Goal: Task Accomplishment & Management: Use online tool/utility

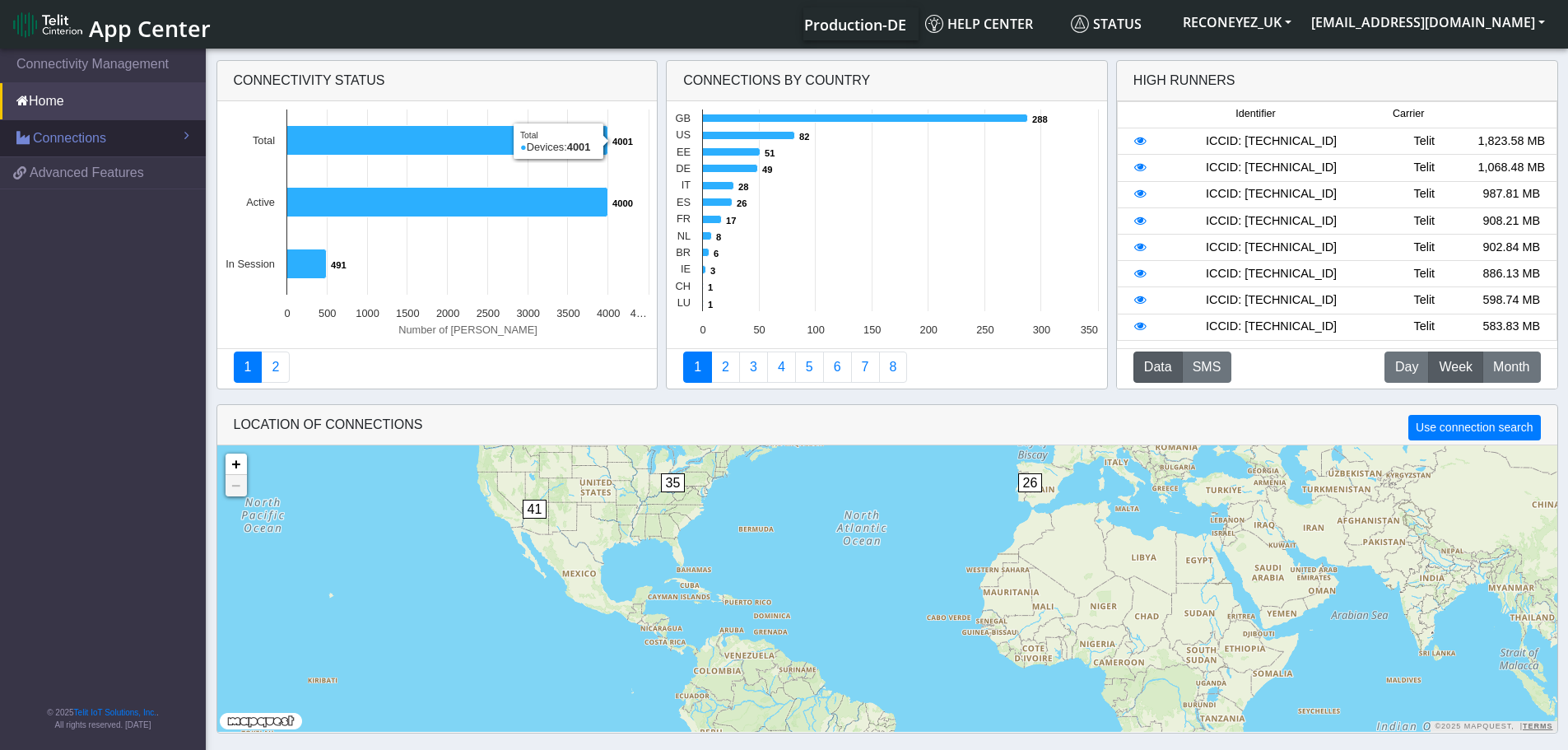
click at [98, 138] on span "Connections" at bounding box center [69, 138] width 73 height 20
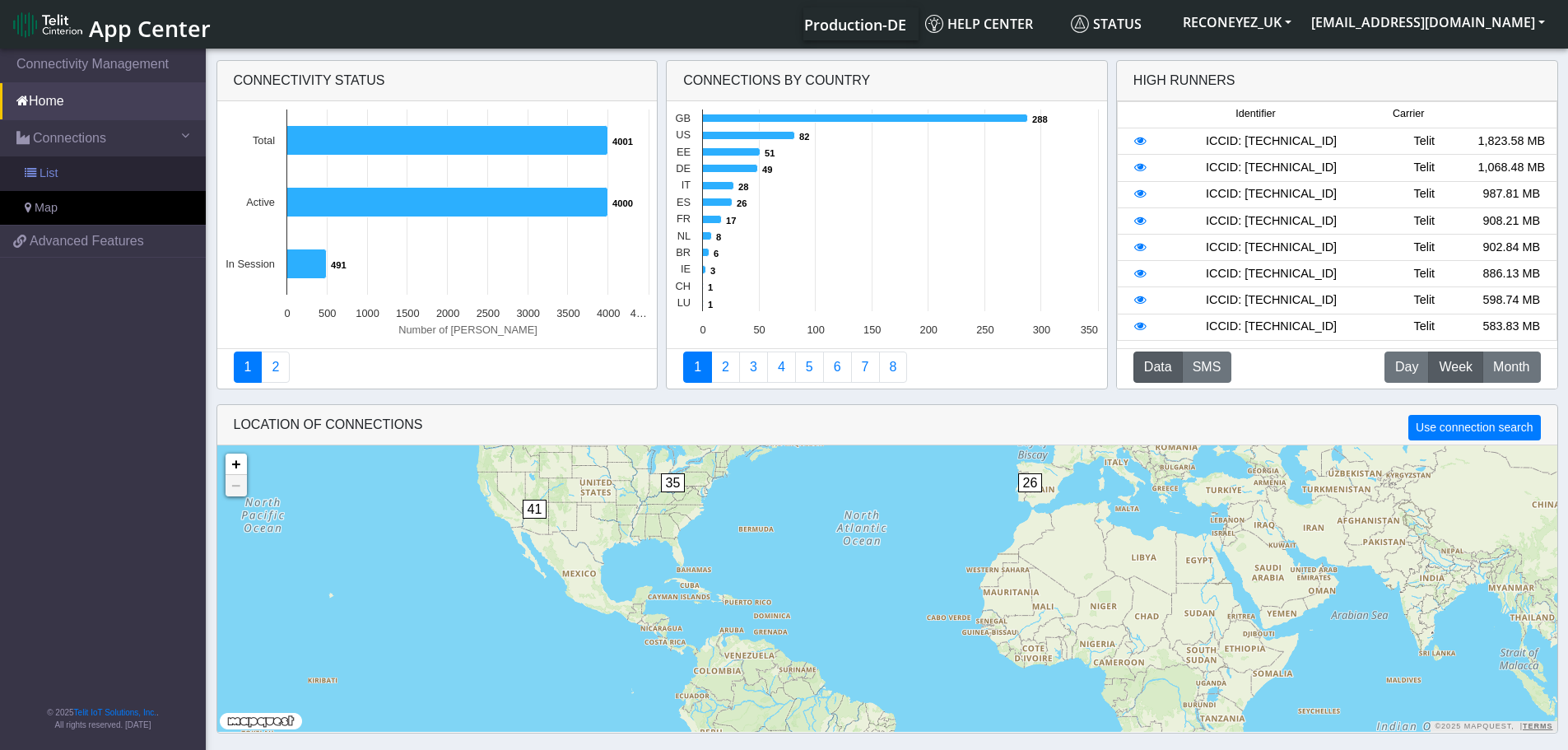
click at [116, 173] on link "List" at bounding box center [103, 174] width 206 height 35
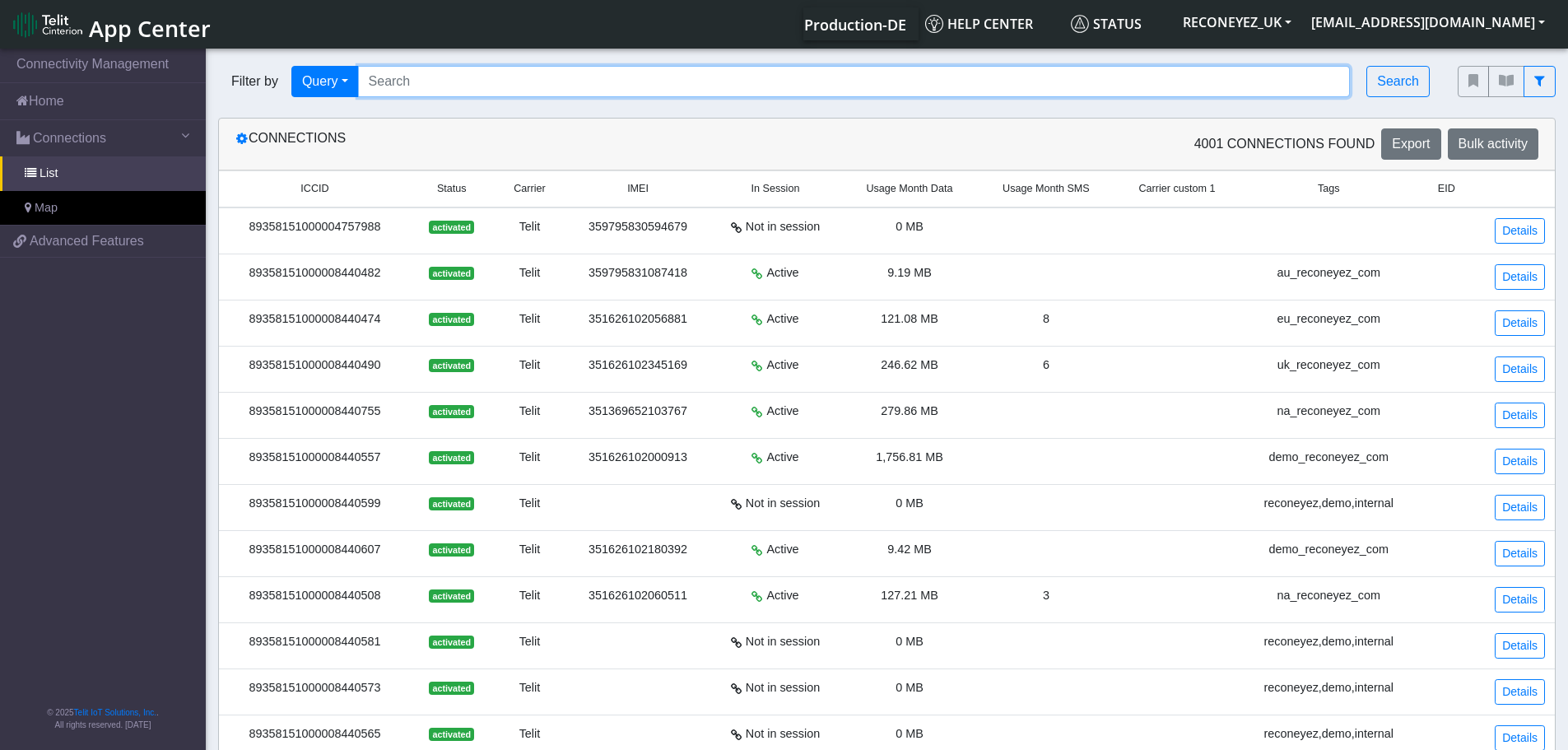
paste input "89358151000030963279"
type input "89358151000030963279"
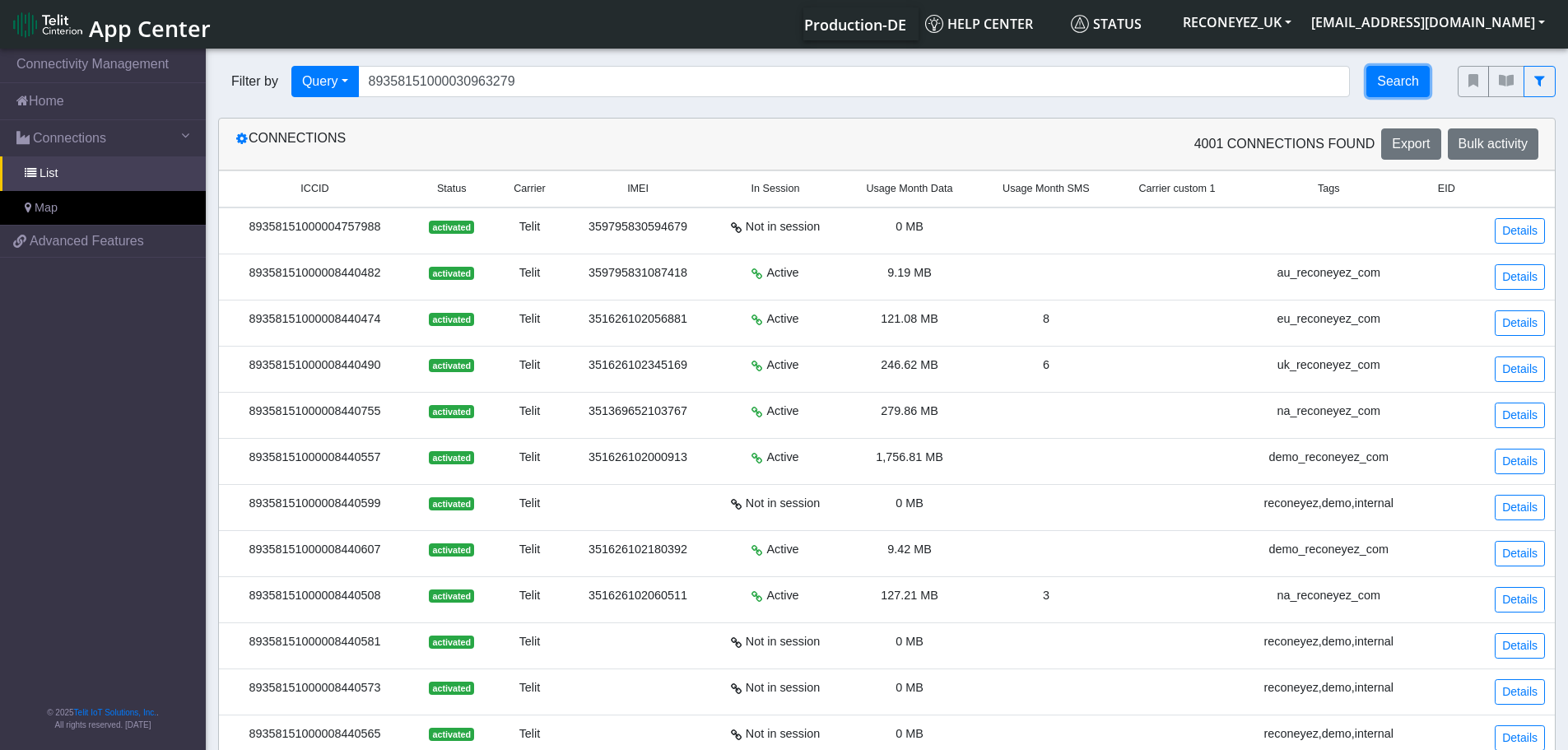
click at [1413, 85] on button "Search" at bounding box center [1398, 82] width 63 height 31
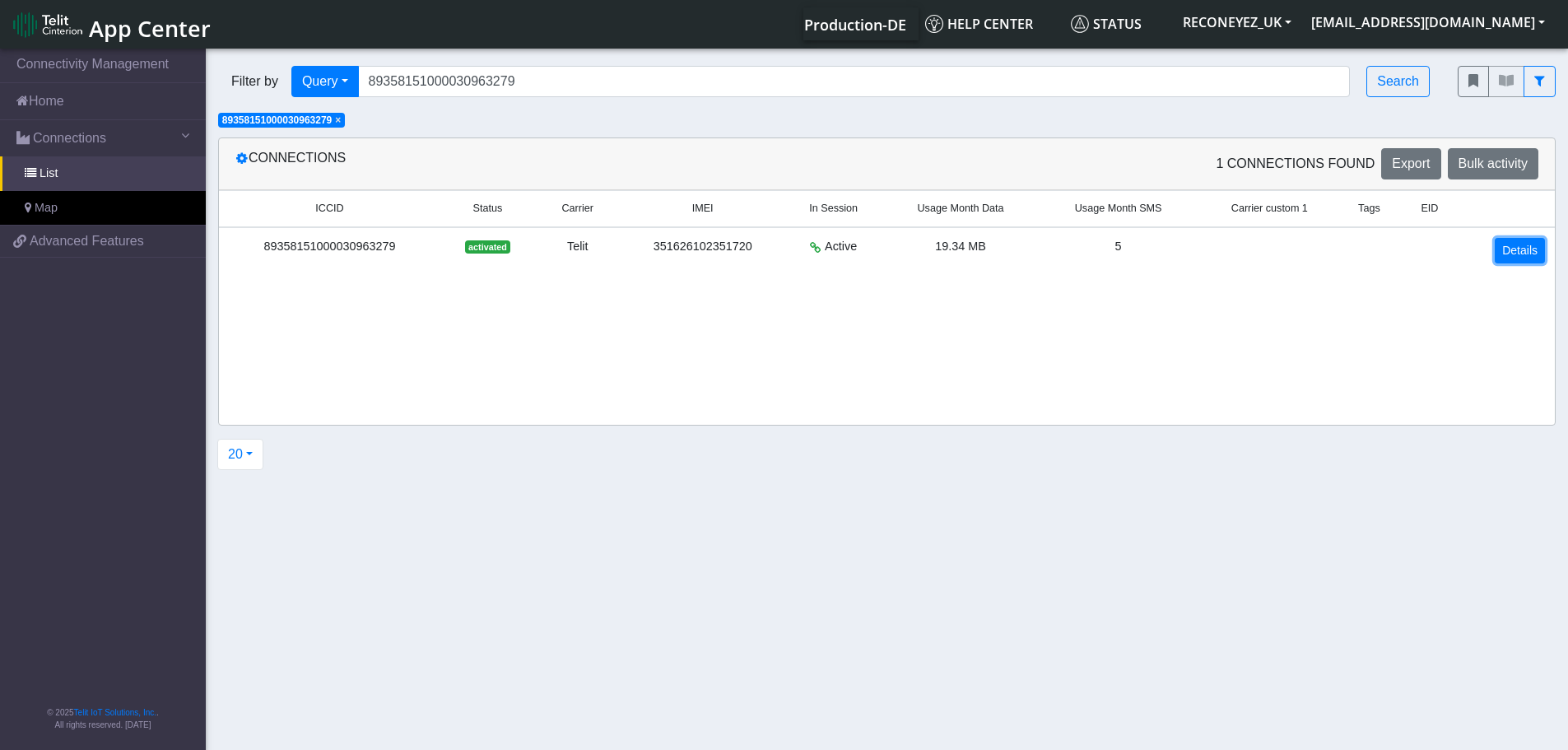
click at [1518, 254] on link "Details" at bounding box center [1520, 250] width 50 height 25
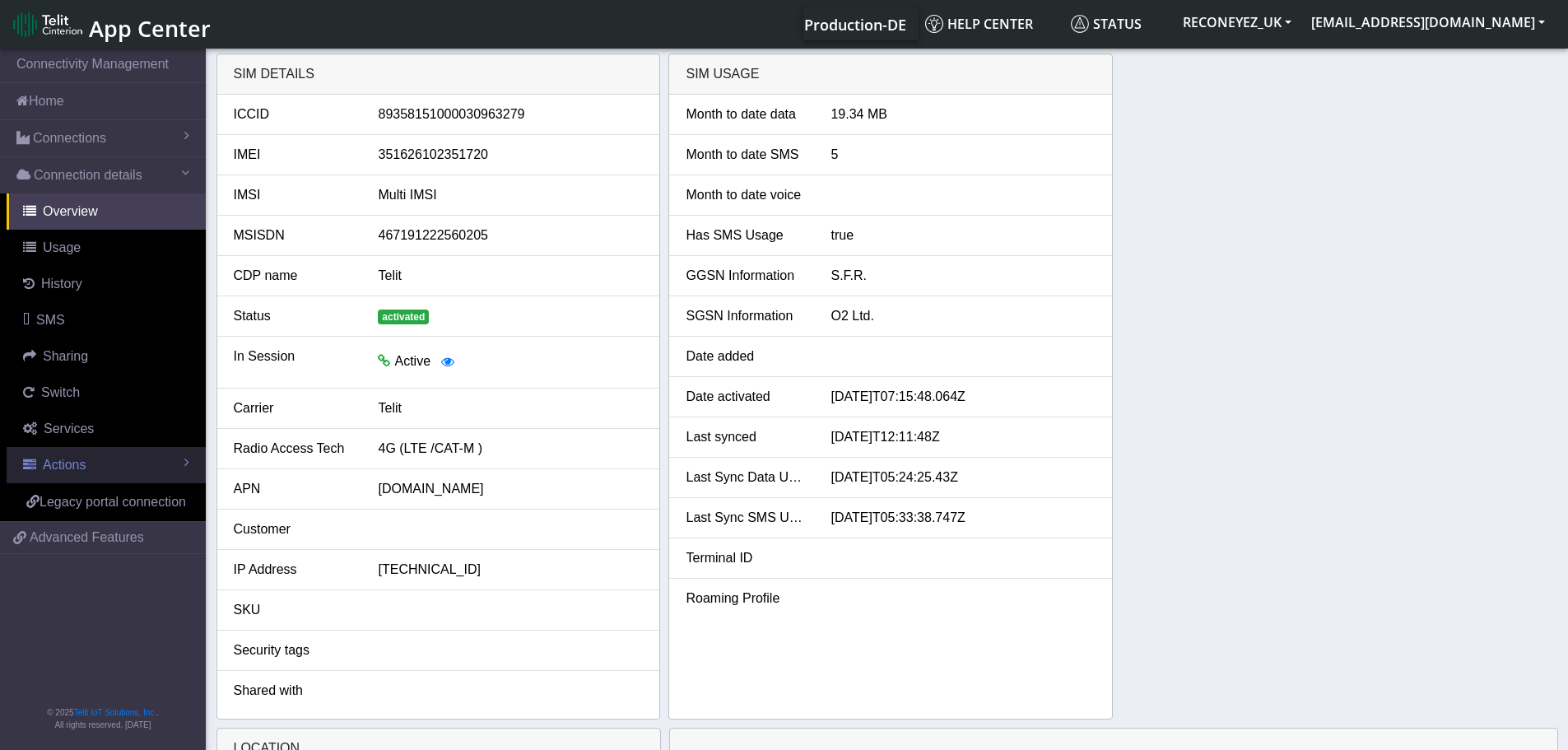
click at [81, 461] on span "Actions" at bounding box center [63, 465] width 43 height 14
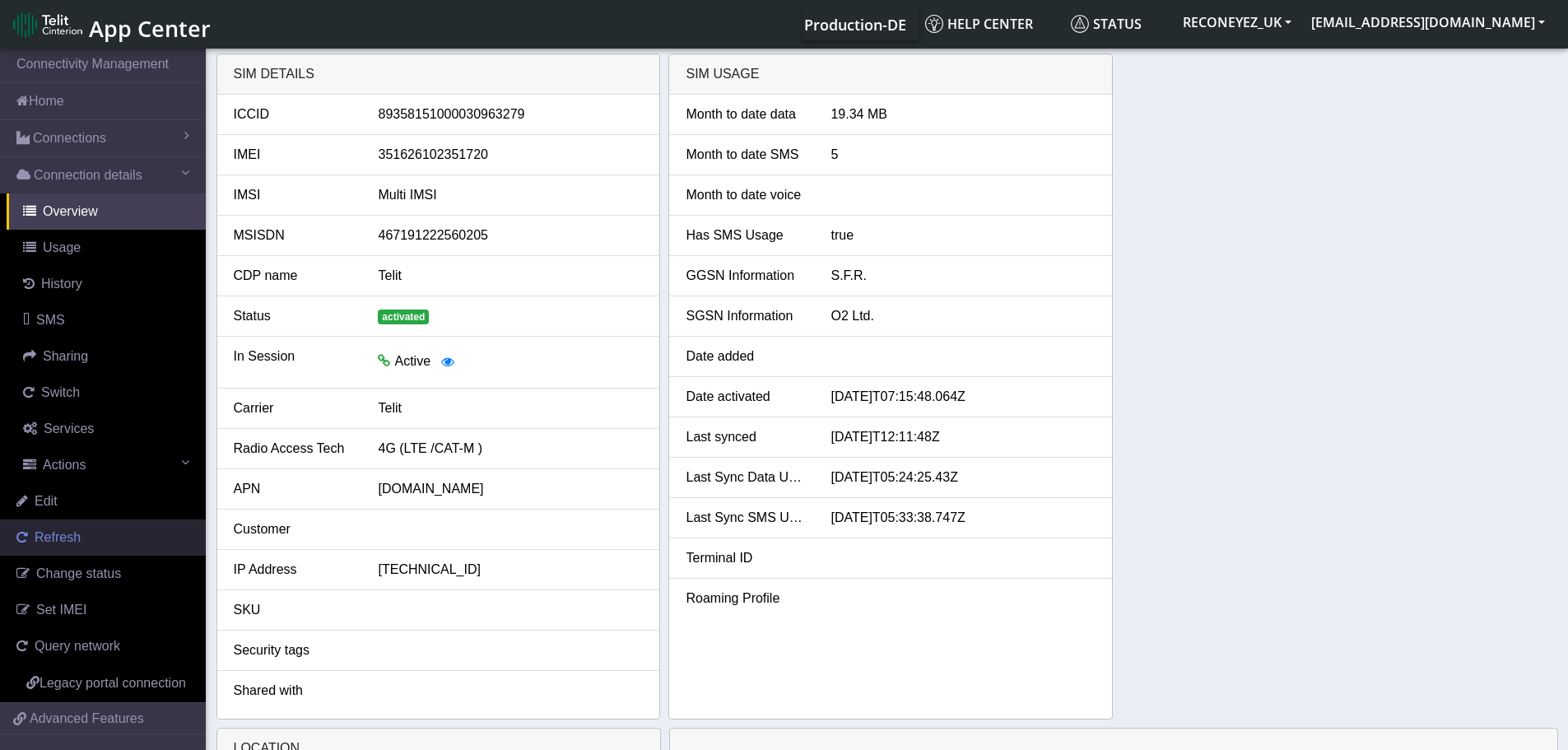
click at [83, 536] on link "Refresh" at bounding box center [103, 538] width 206 height 37
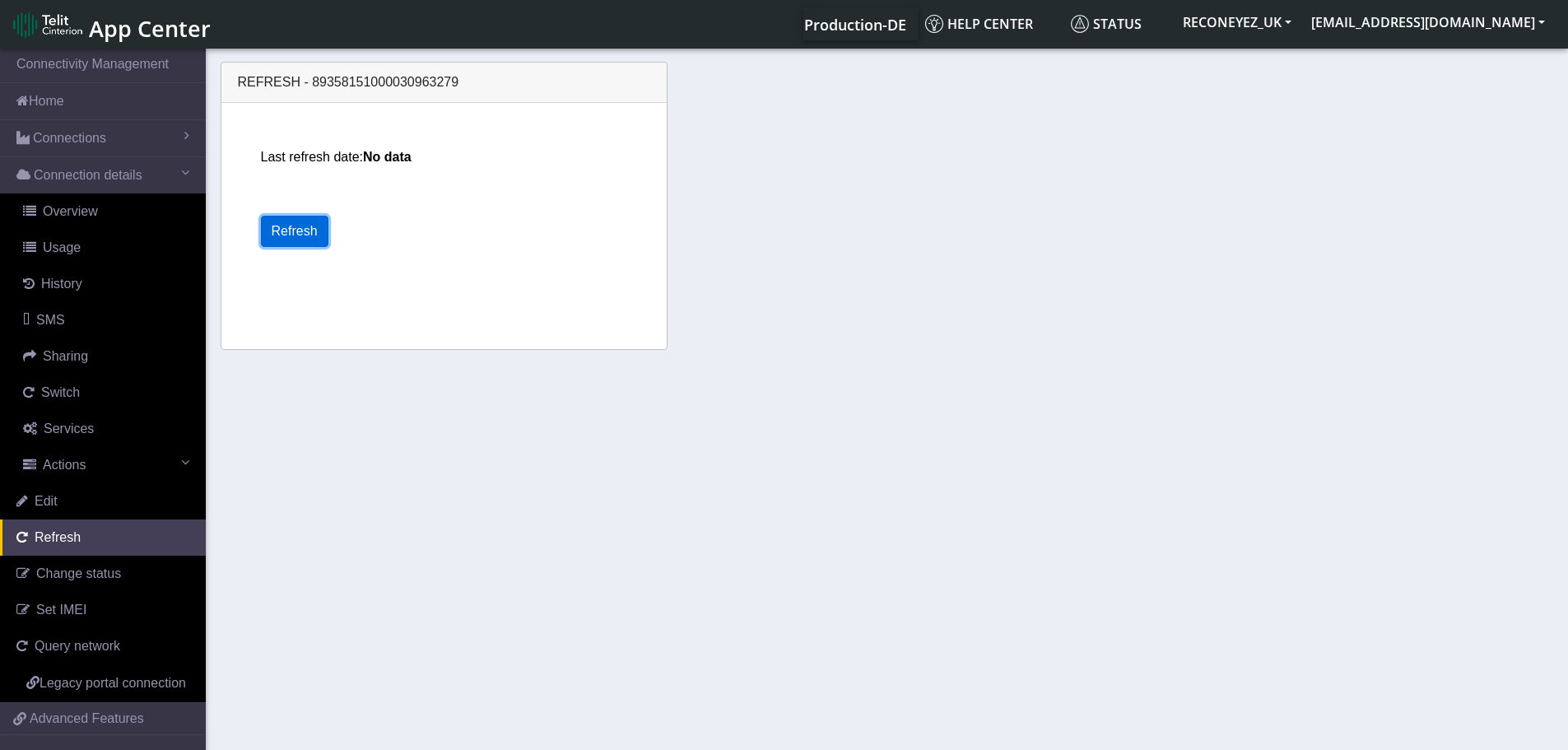
click at [298, 225] on button "Refresh" at bounding box center [294, 231] width 68 height 31
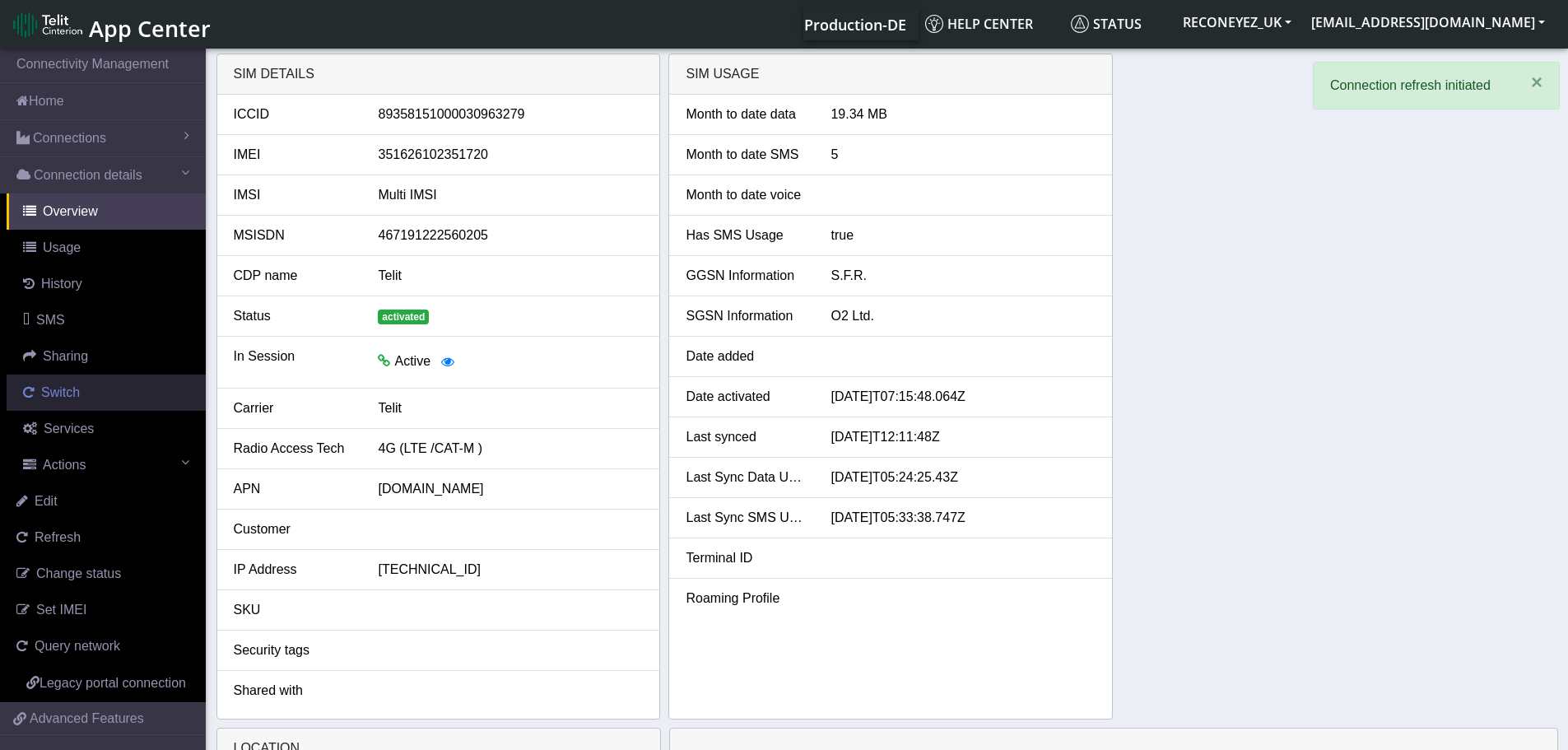
click at [84, 391] on link "Switch" at bounding box center [106, 393] width 199 height 37
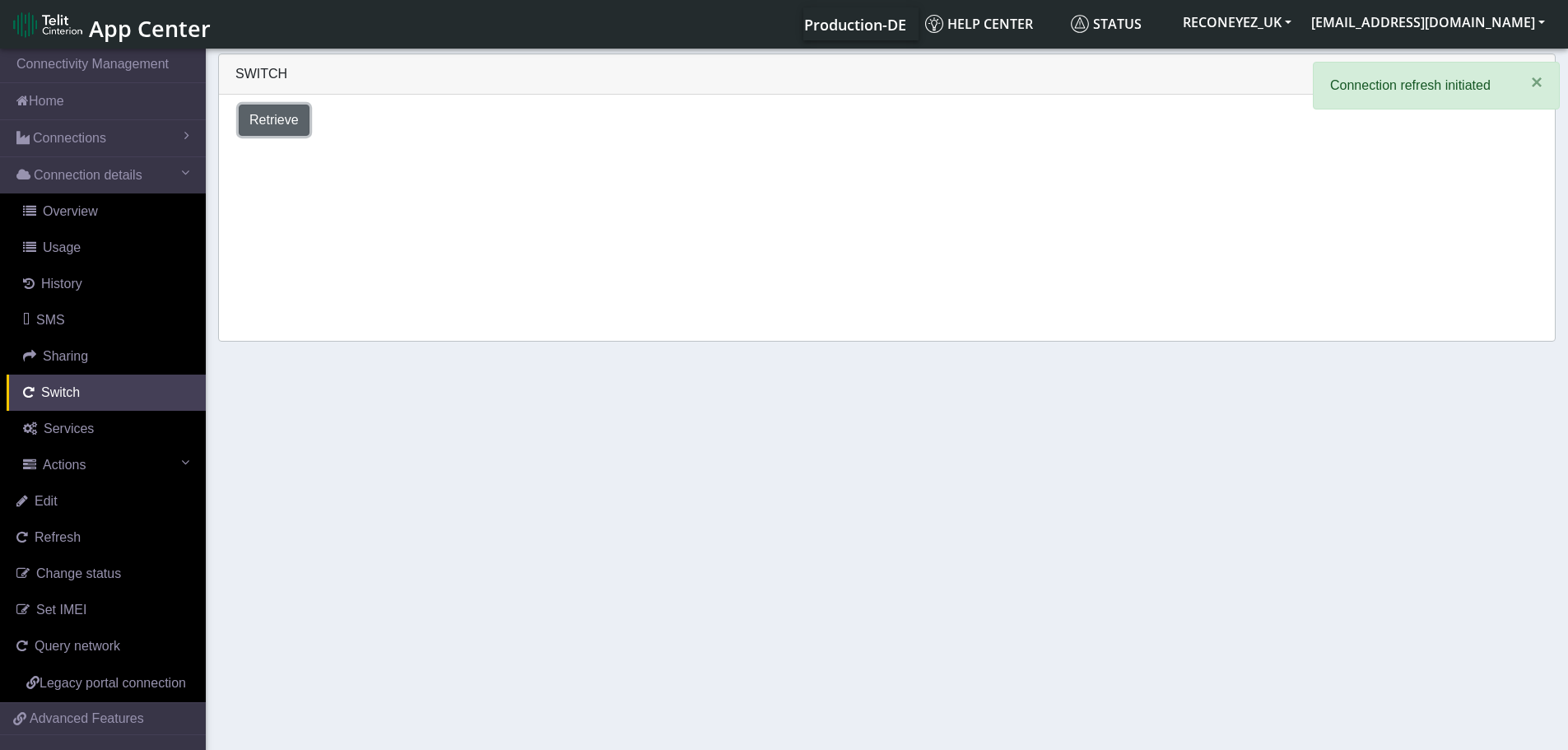
click at [280, 117] on span "Retrieve" at bounding box center [274, 120] width 50 height 14
select select "[GEOGRAPHIC_DATA]"
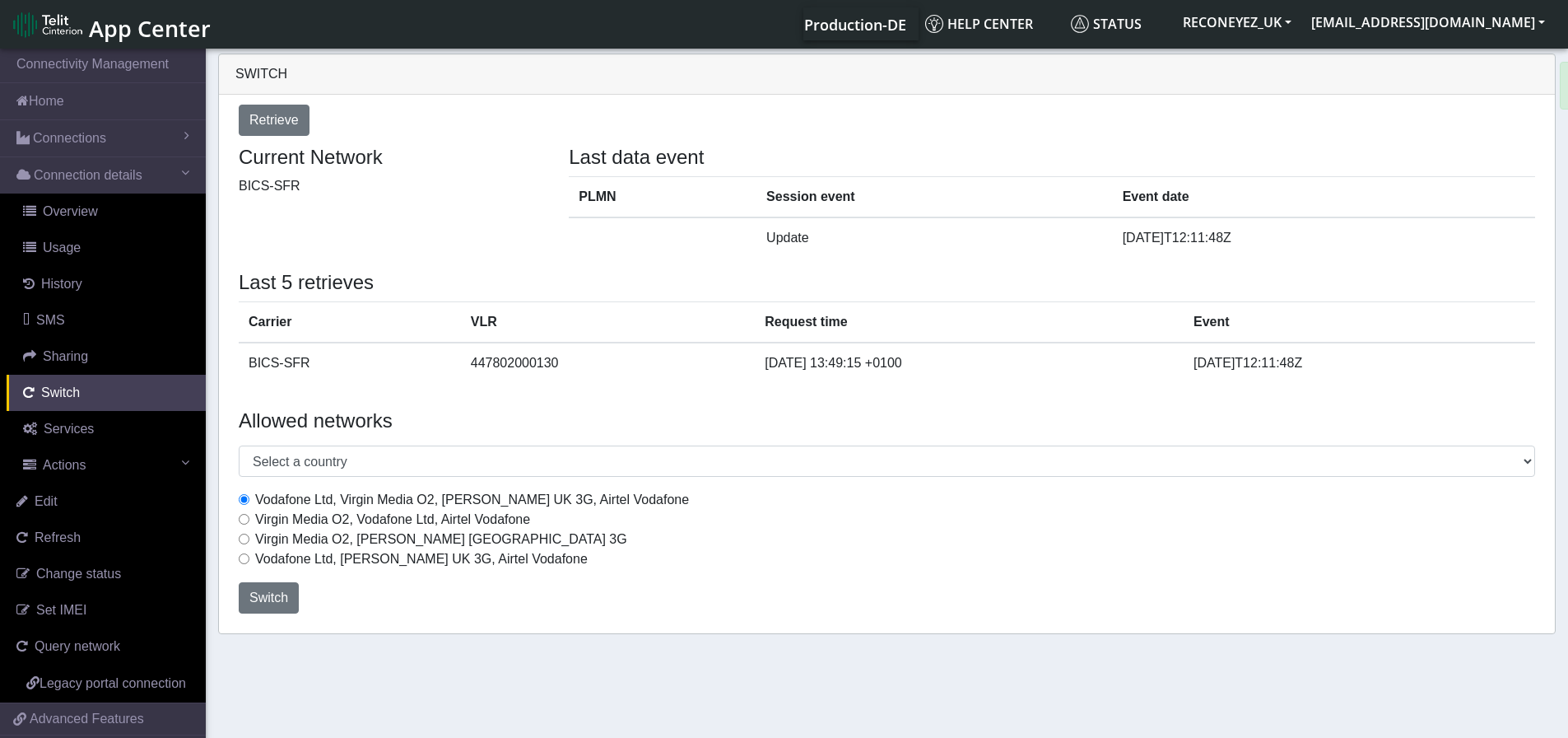
click at [247, 522] on input "Virgin Media O2, Vodafone Ltd, Airtel Vodafone" at bounding box center [244, 519] width 10 height 10
radio input "true"
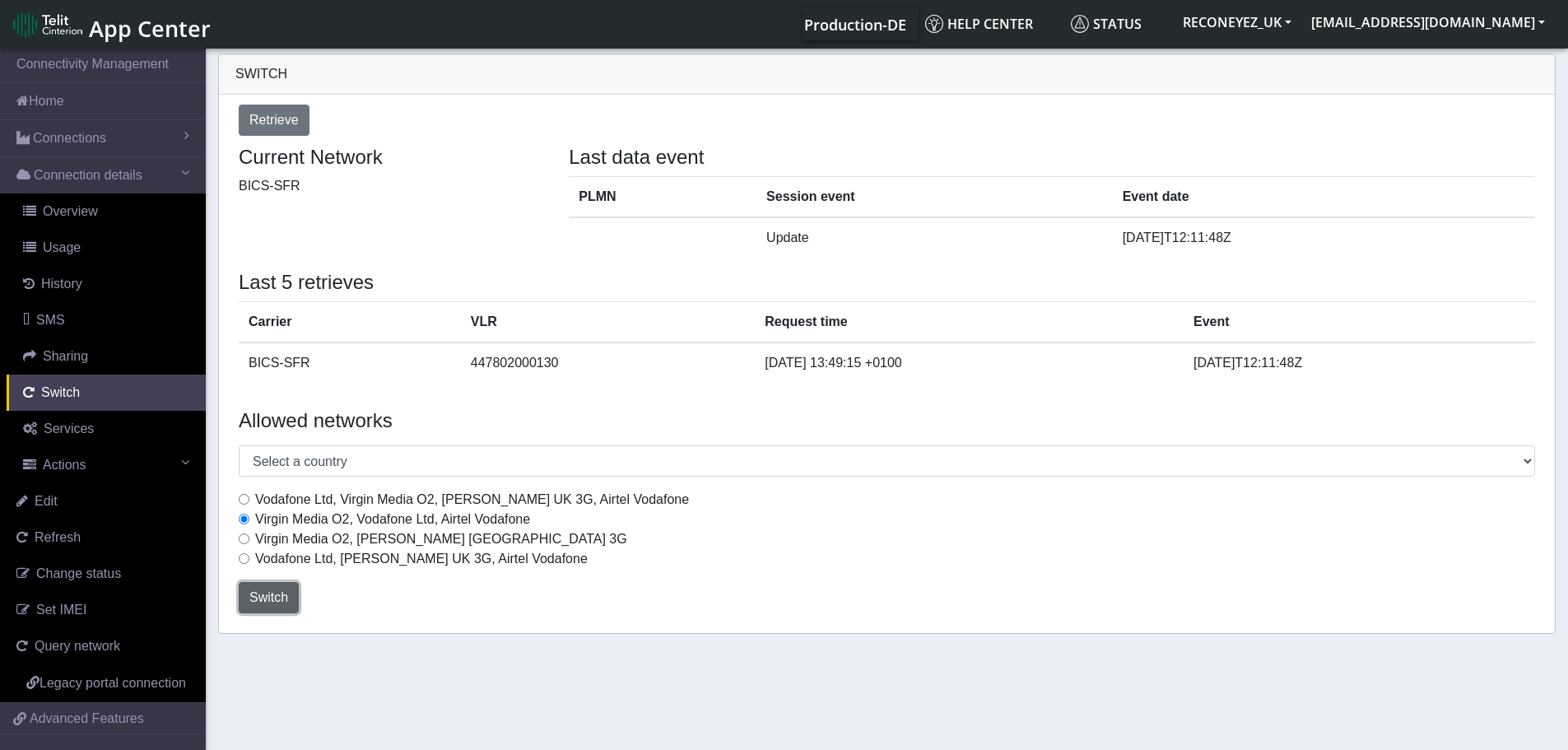
click at [272, 594] on span "Switch" at bounding box center [268, 597] width 39 height 14
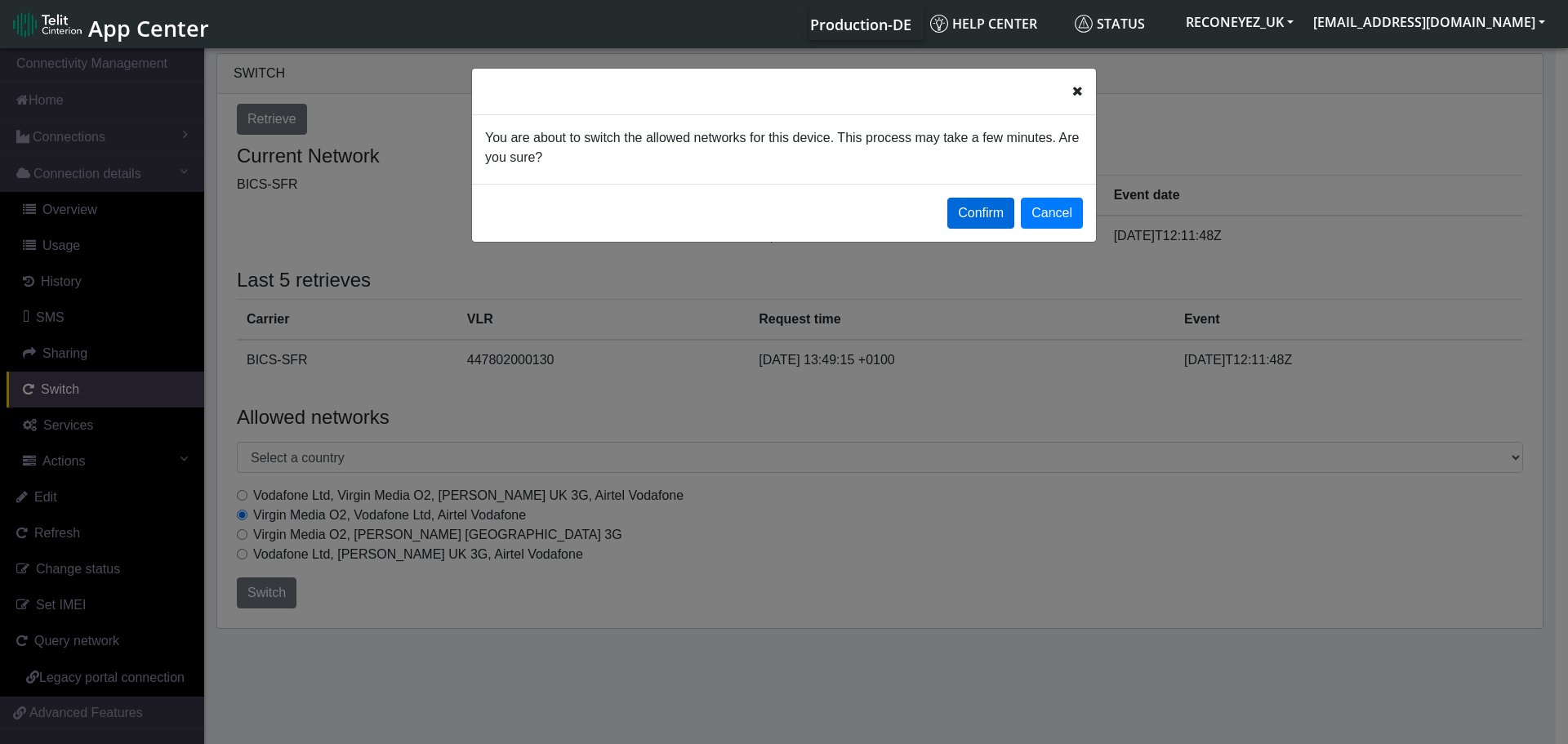
click at [978, 219] on button "Confirm" at bounding box center [981, 213] width 67 height 31
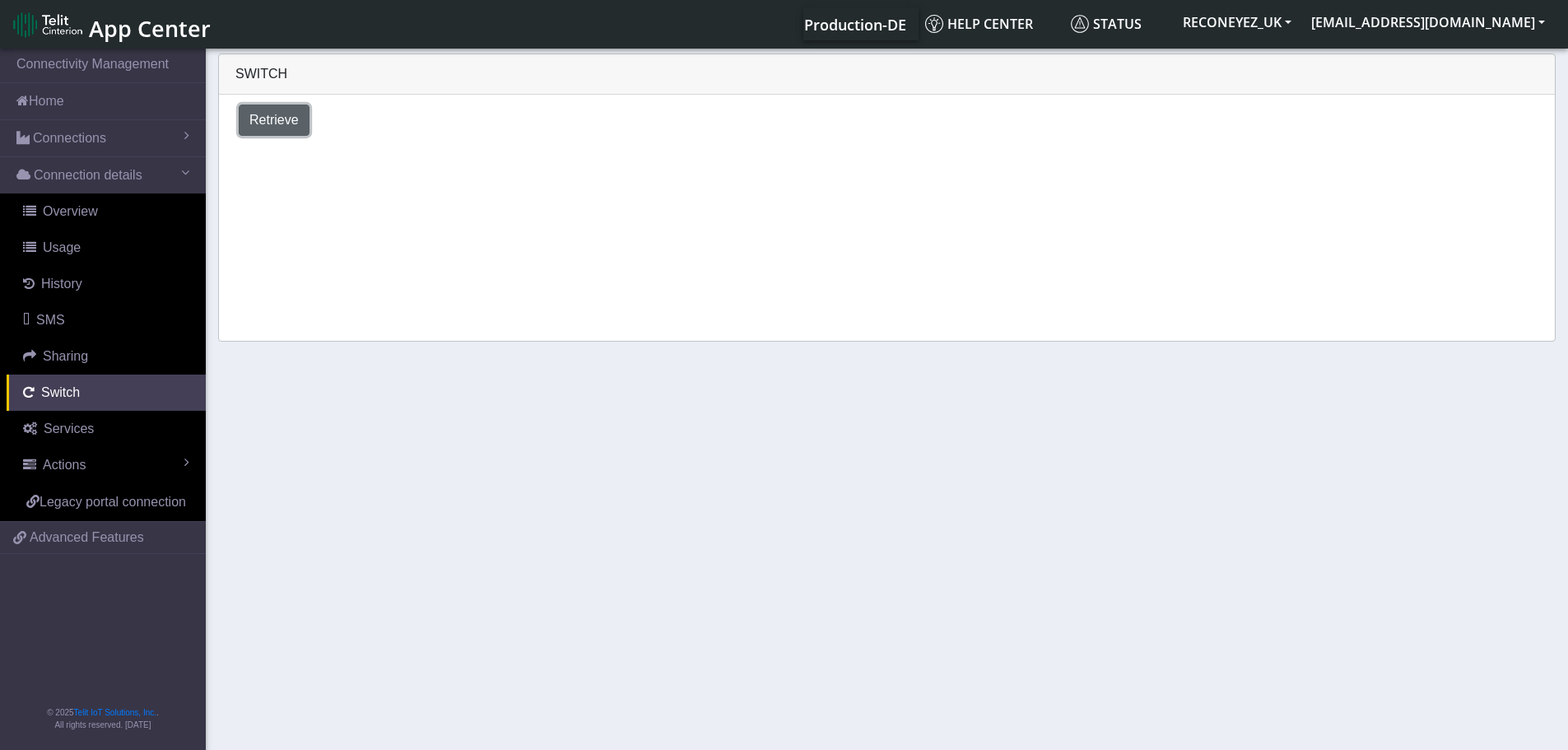
click at [285, 121] on span "Retrieve" at bounding box center [274, 120] width 50 height 14
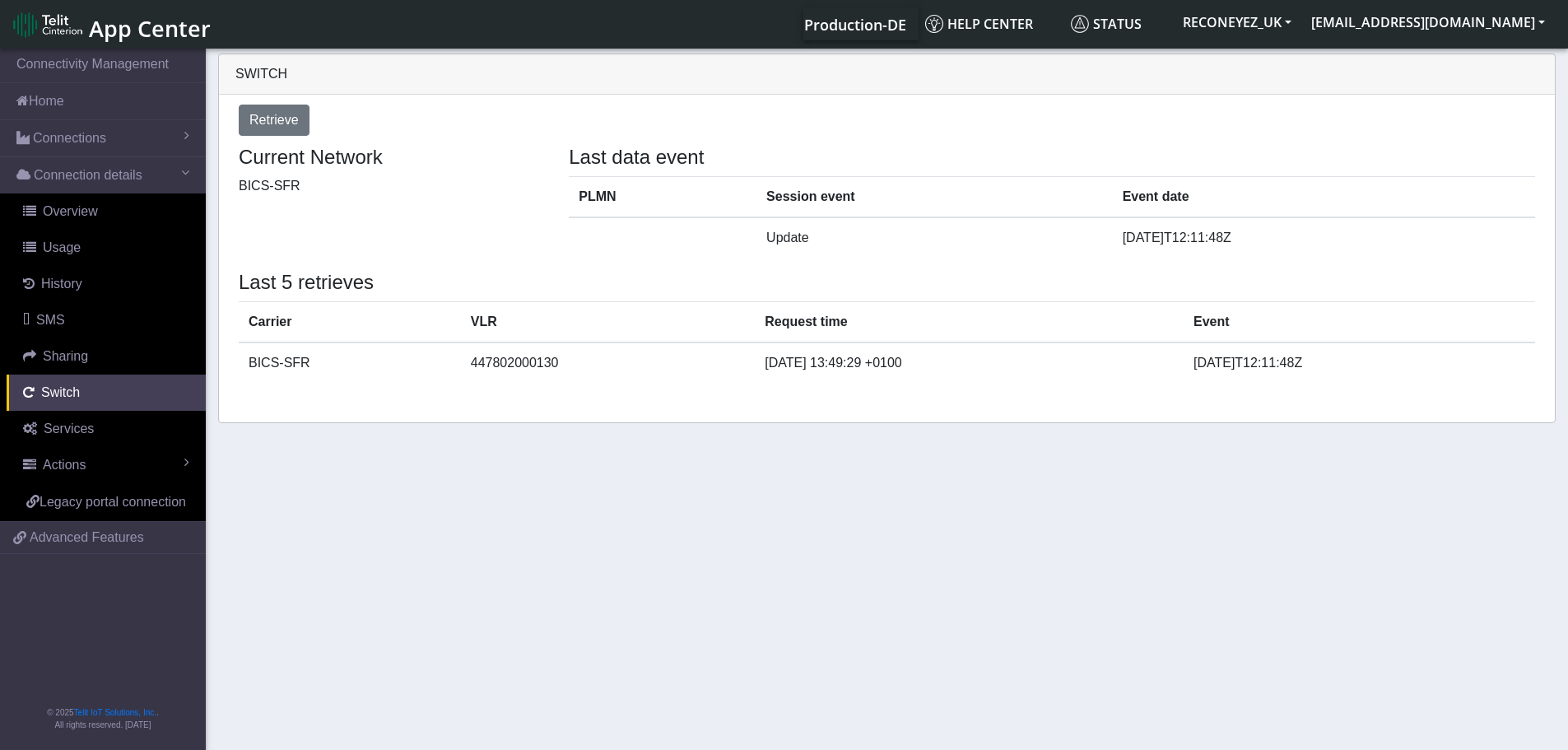
select select "[GEOGRAPHIC_DATA]"
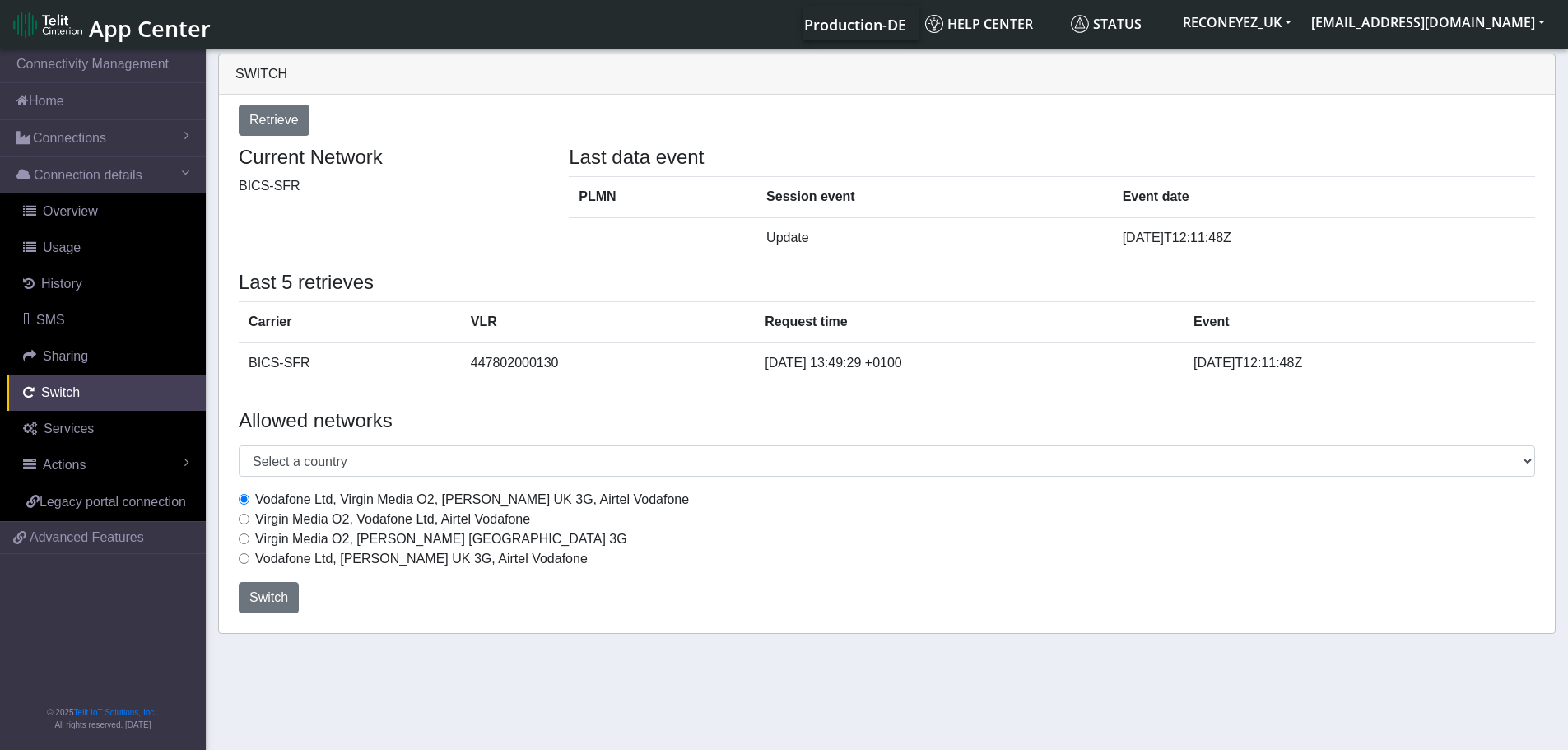
click at [250, 521] on div "Virgin Media O2, Vodafone Ltd, Airtel Vodafone" at bounding box center [887, 520] width 1296 height 20
click at [241, 521] on input "Virgin Media O2, Vodafone Ltd, Airtel Vodafone" at bounding box center [244, 519] width 10 height 10
radio input "true"
click at [268, 598] on span "Switch" at bounding box center [268, 597] width 39 height 14
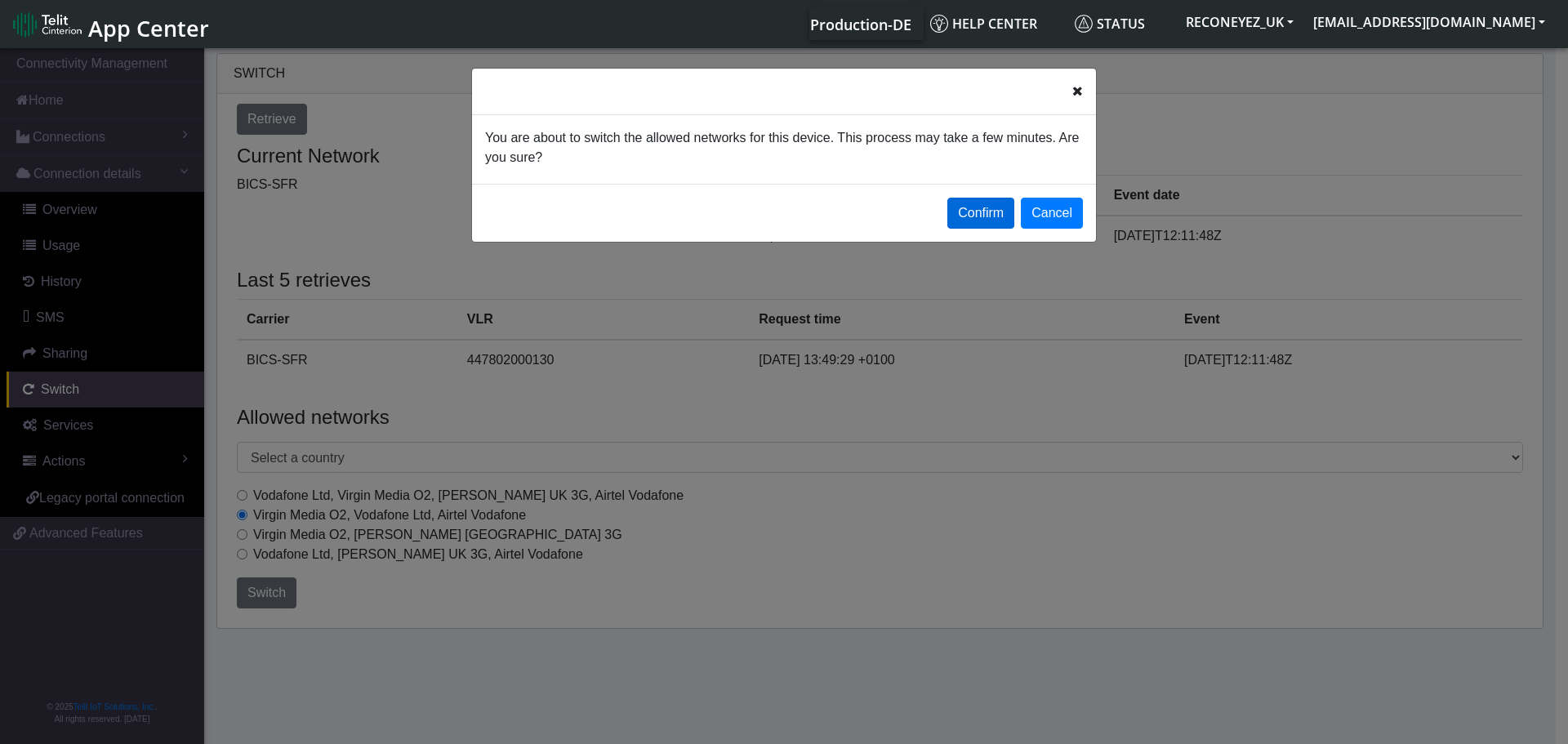
click at [979, 213] on button "Confirm" at bounding box center [981, 213] width 67 height 31
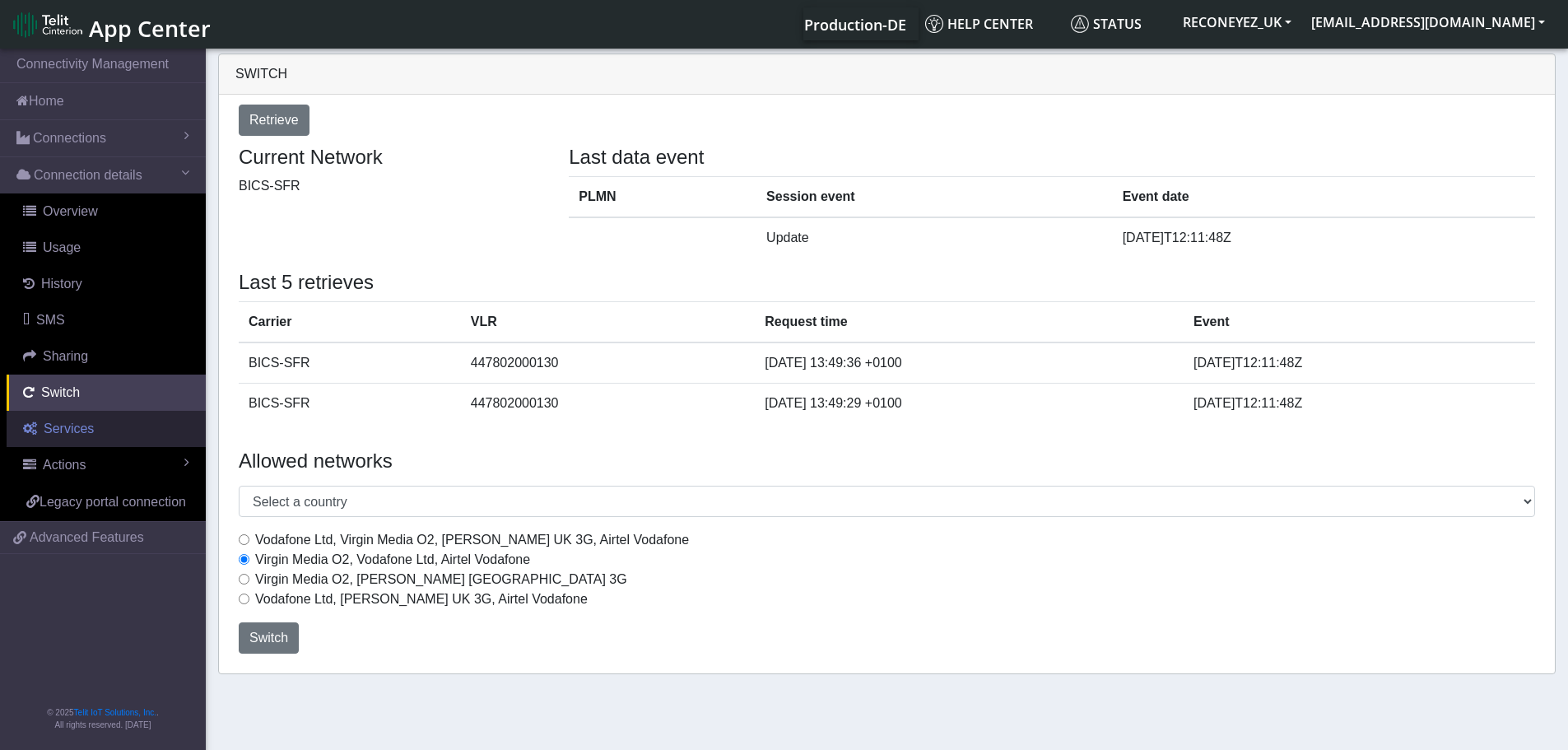
click at [69, 424] on span "Services" at bounding box center [69, 428] width 50 height 14
select select "2: 6"
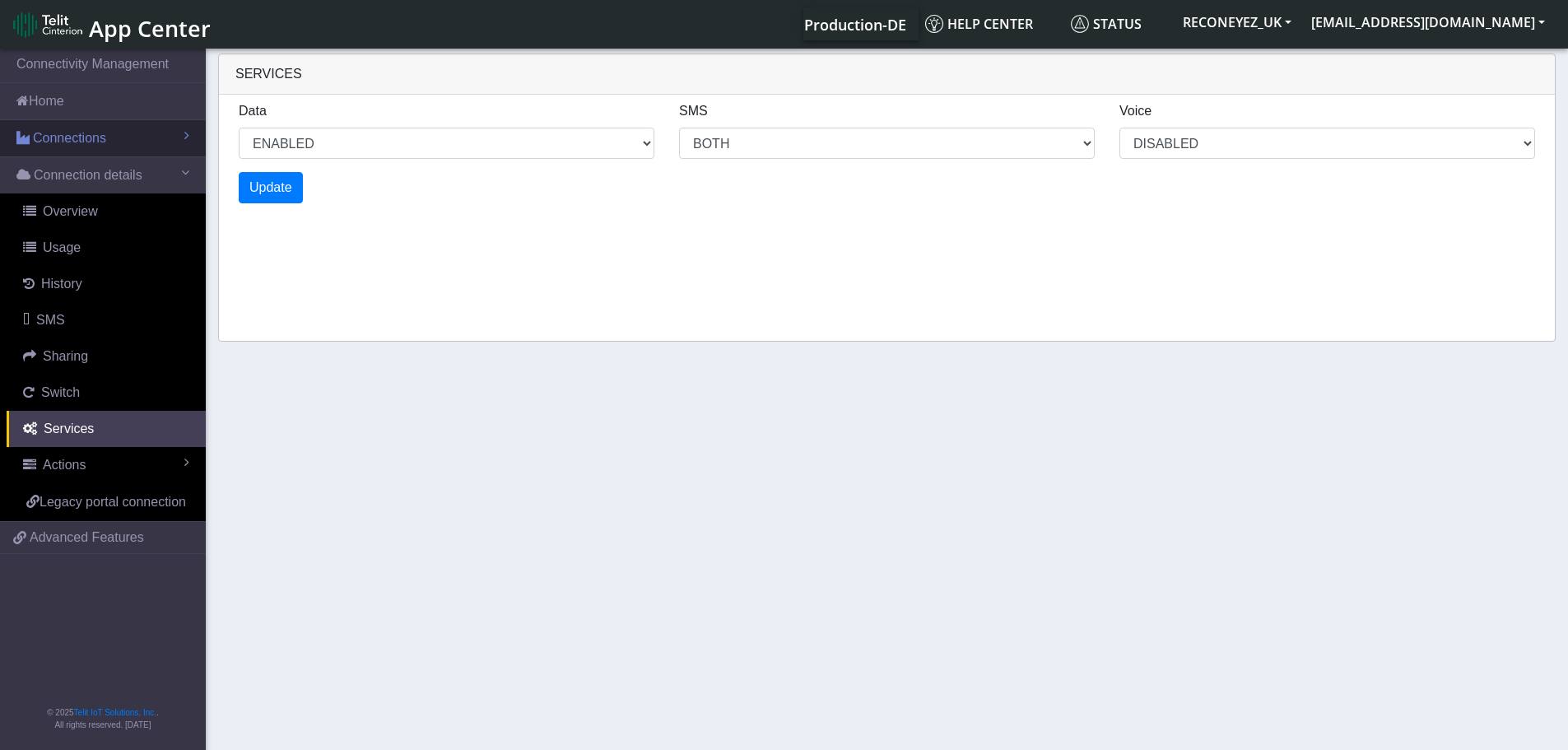
click at [112, 142] on link "Connections" at bounding box center [103, 138] width 206 height 37
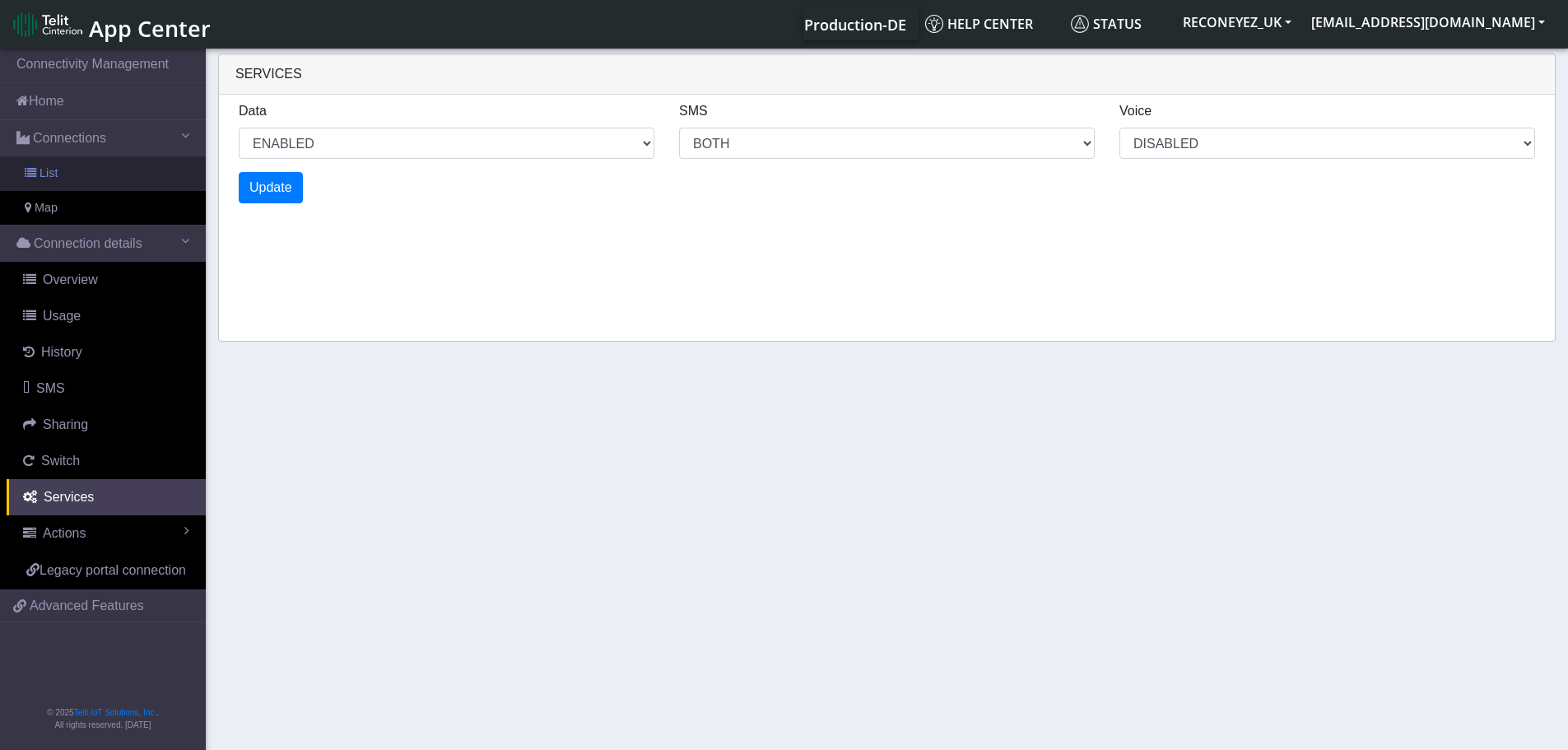
click at [104, 177] on link "List" at bounding box center [103, 174] width 206 height 35
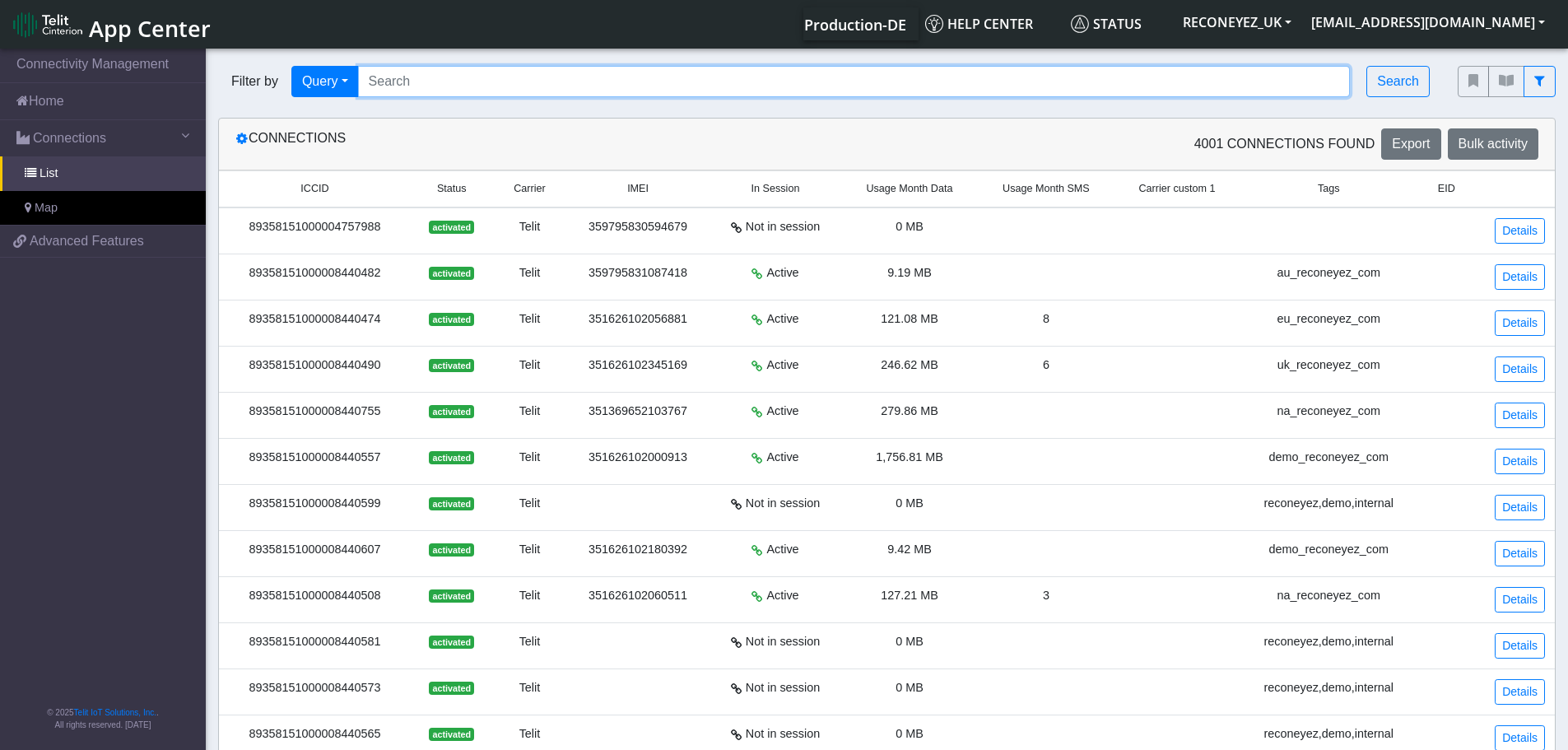
paste input "89358151000030963279"
type input "89358151000030963279"
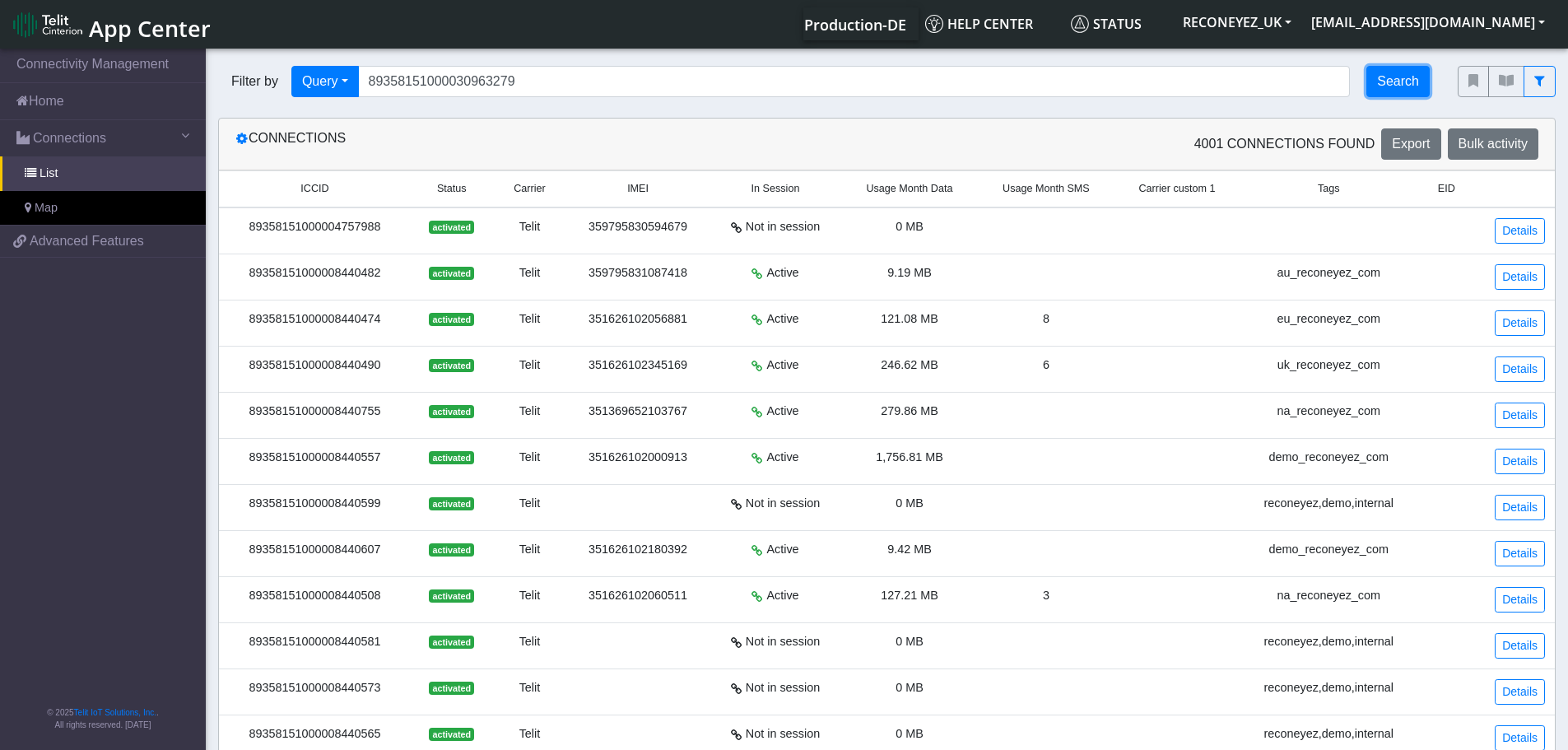
click at [1393, 71] on button "Search" at bounding box center [1398, 82] width 63 height 31
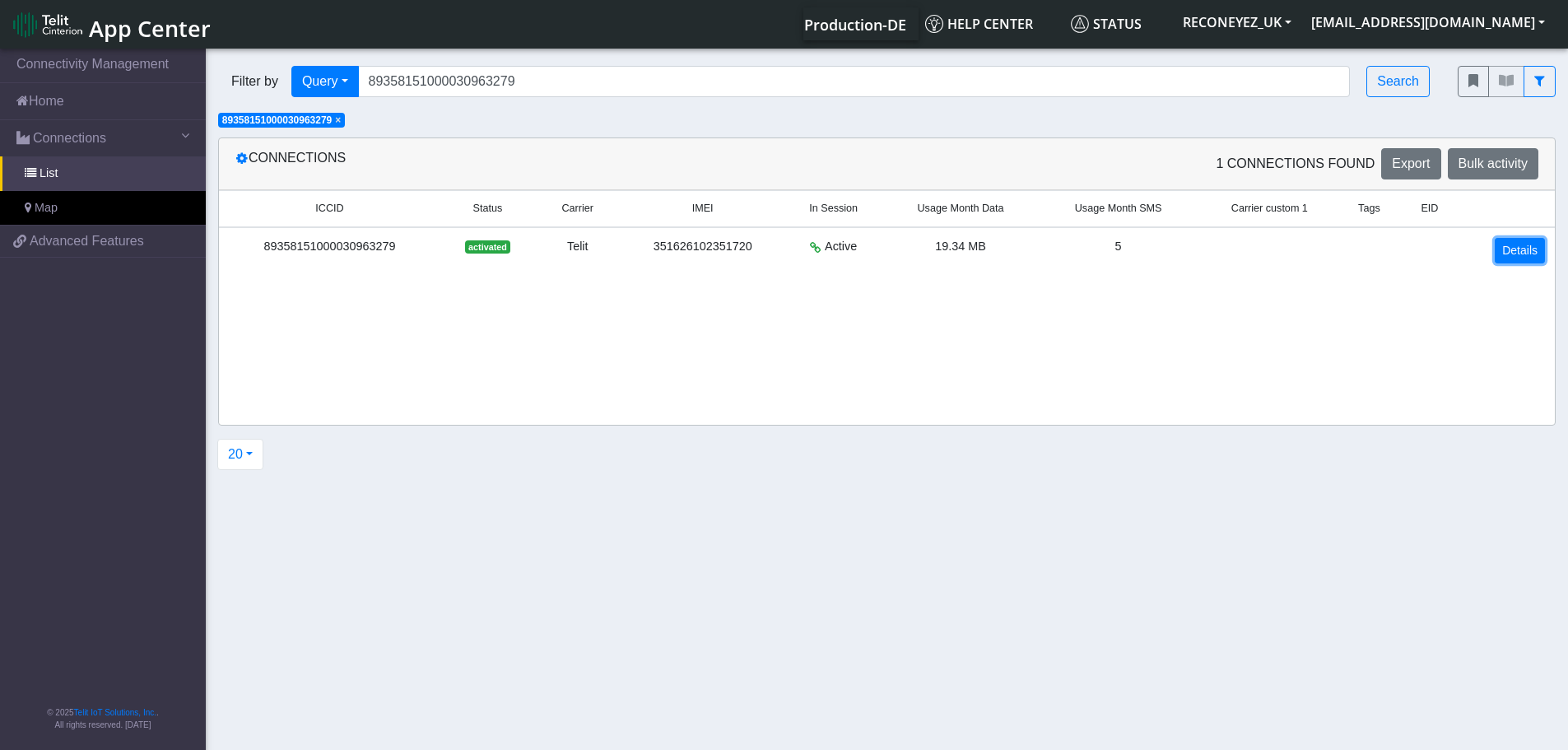
click at [1518, 249] on link "Details" at bounding box center [1520, 250] width 50 height 25
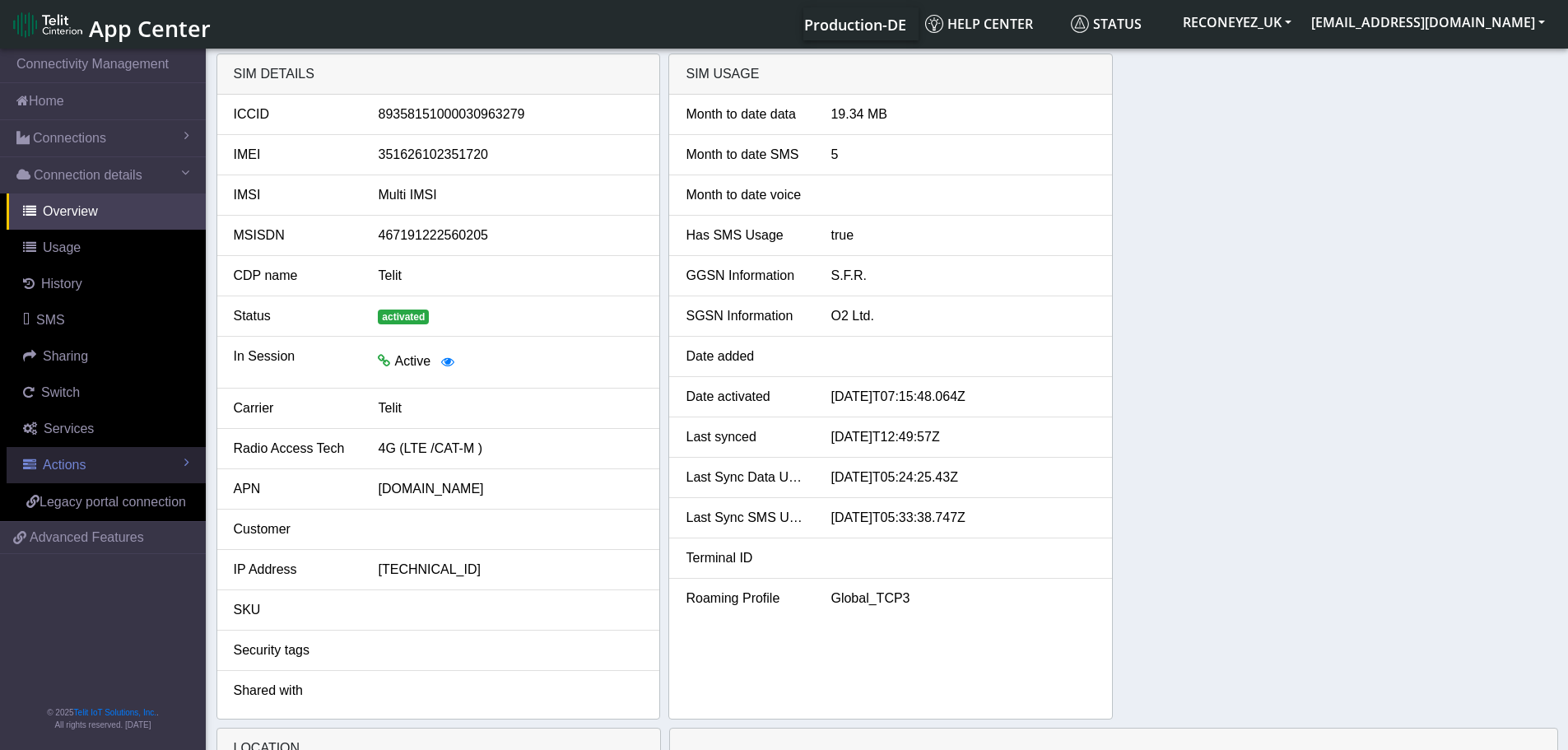
click at [44, 471] on span "Actions" at bounding box center [63, 465] width 43 height 14
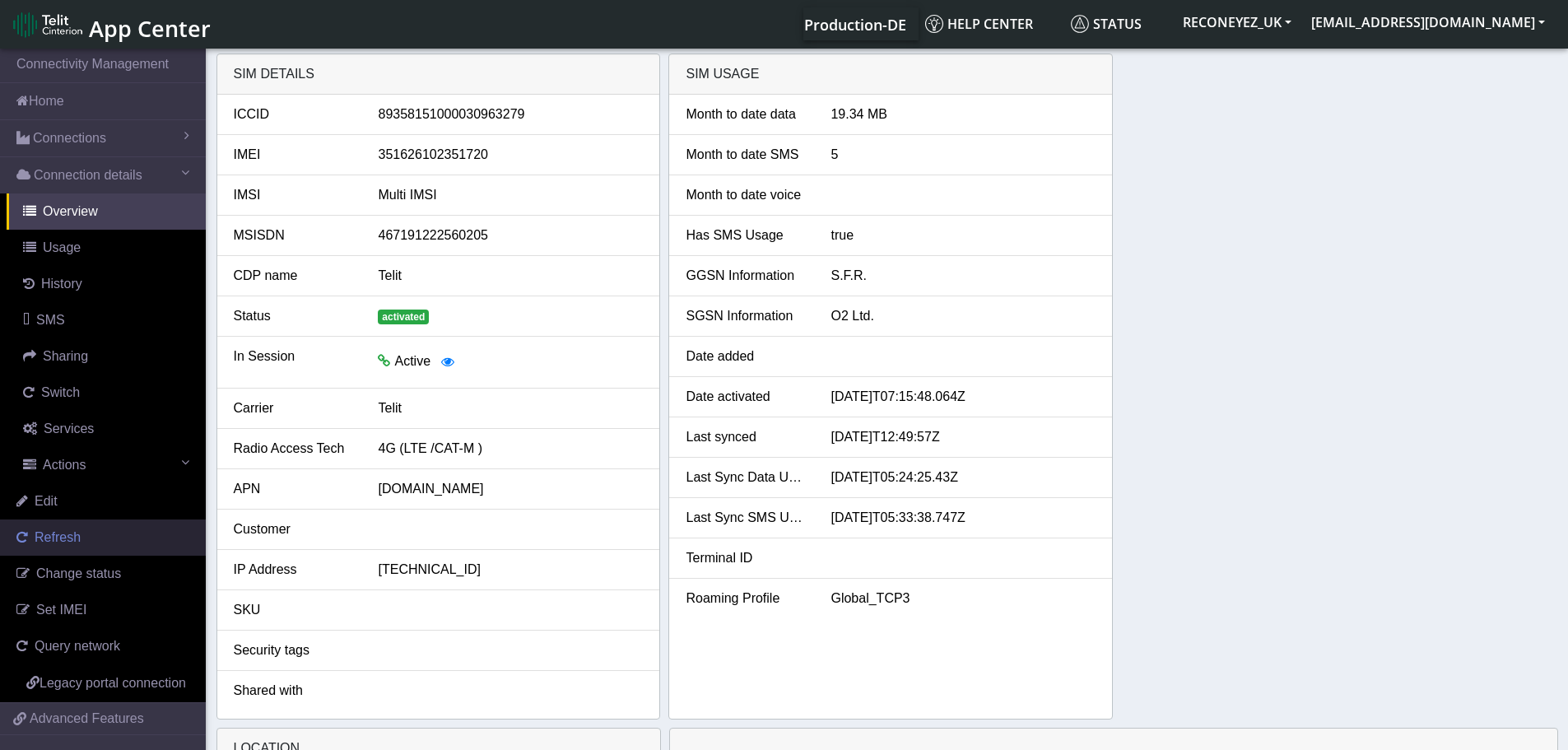
click at [64, 540] on span "Refresh" at bounding box center [57, 537] width 46 height 14
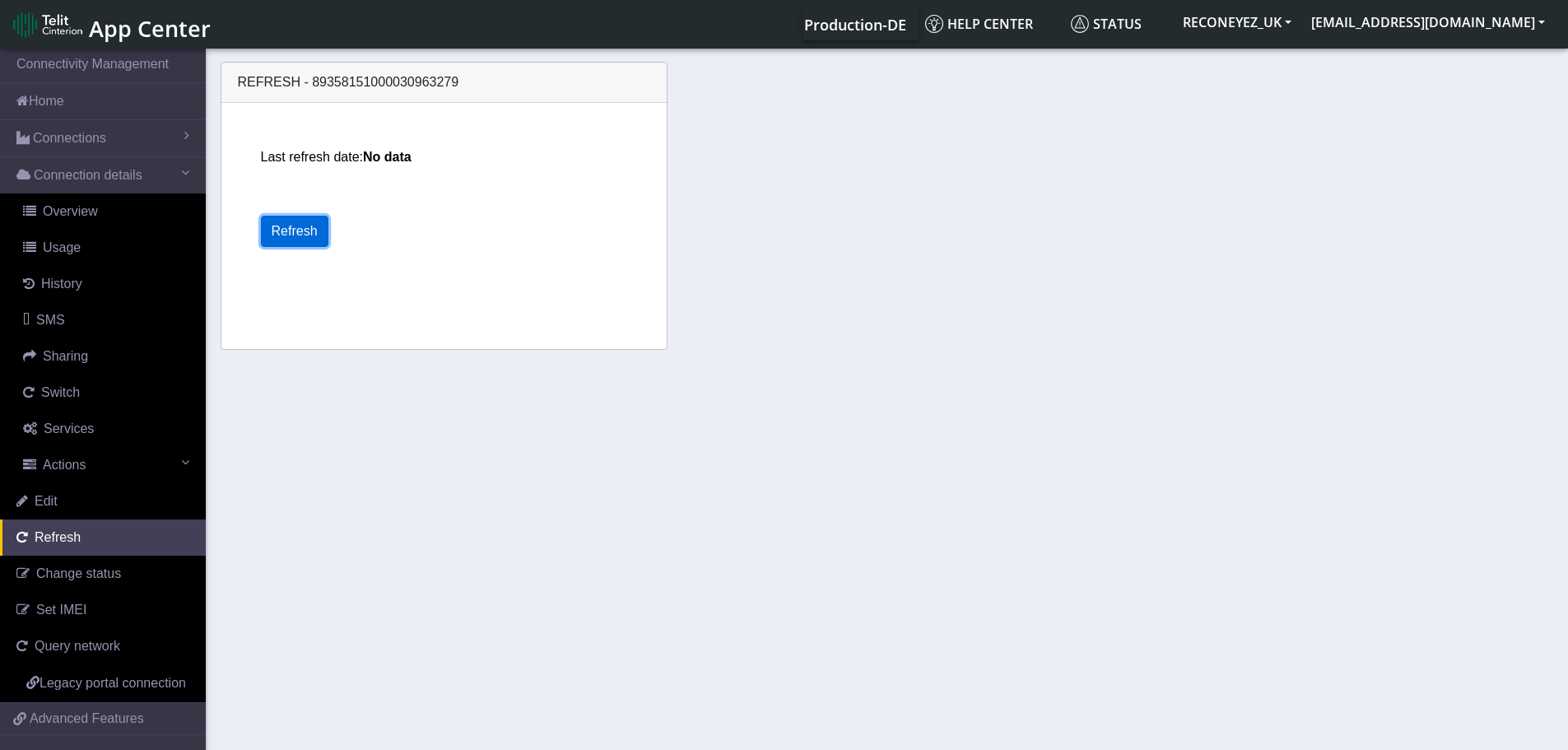
click at [306, 230] on button "Refresh" at bounding box center [294, 231] width 68 height 31
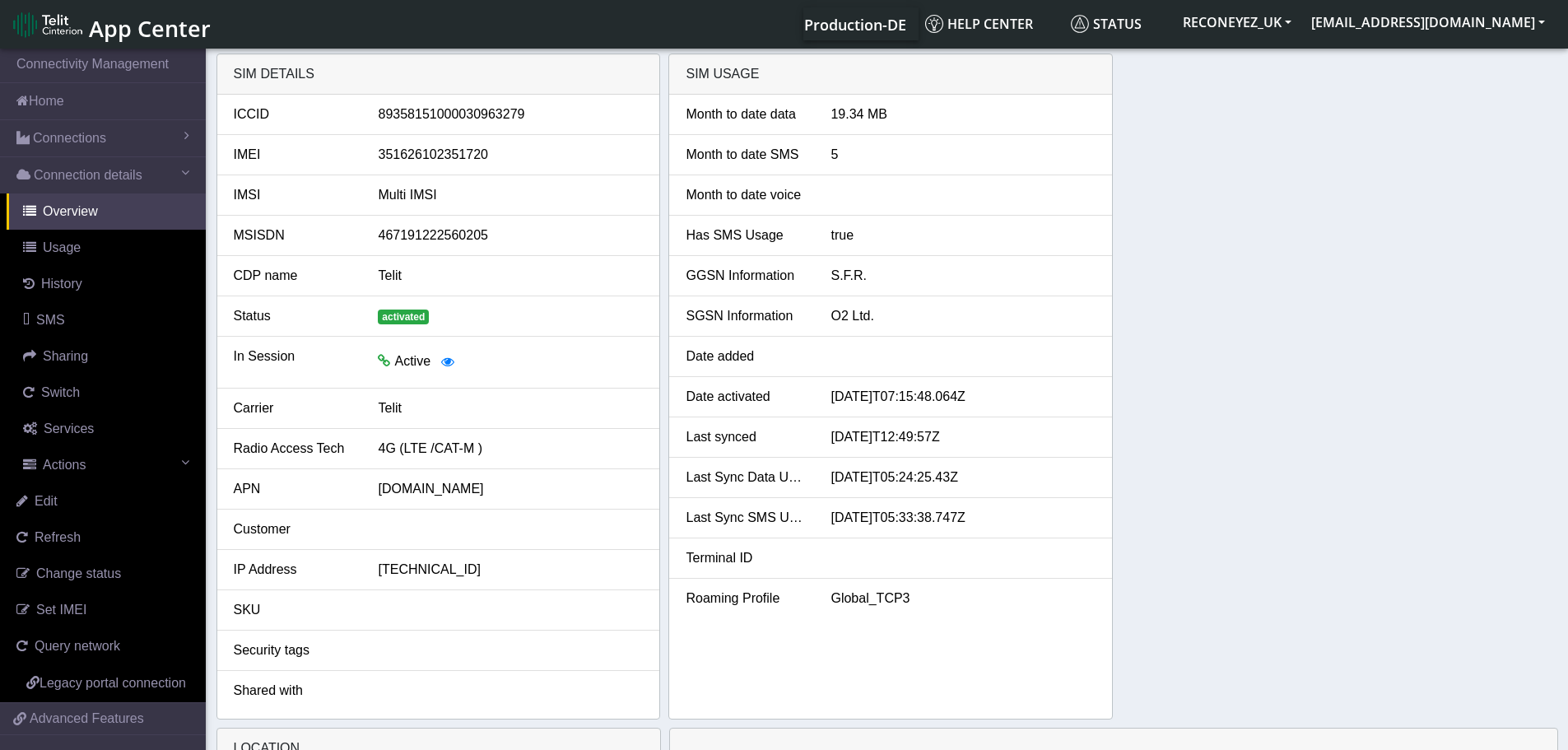
click at [443, 240] on div "467191222560205" at bounding box center [511, 236] width 290 height 20
copy div "467191222560205"
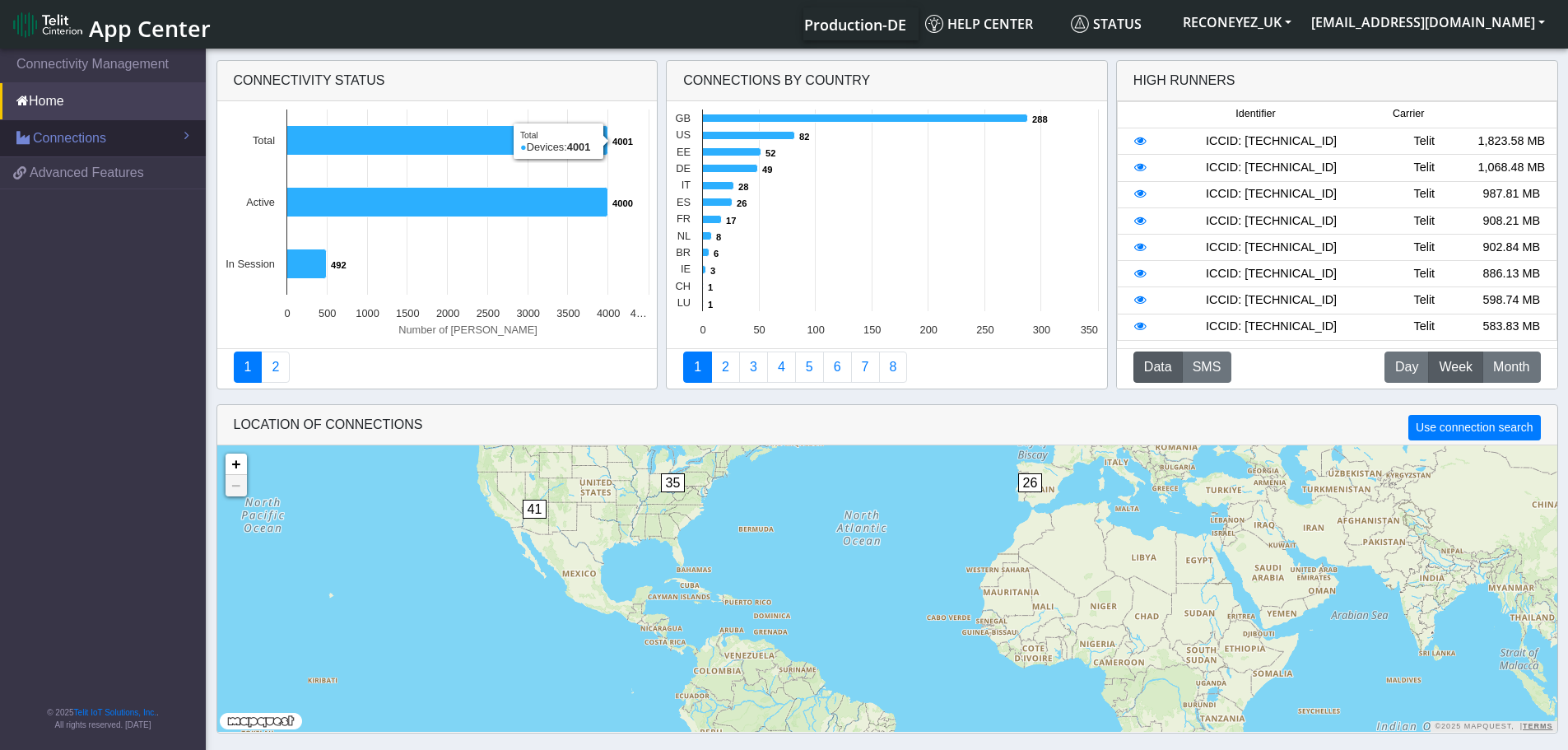
click at [122, 137] on link "Connections" at bounding box center [103, 138] width 206 height 37
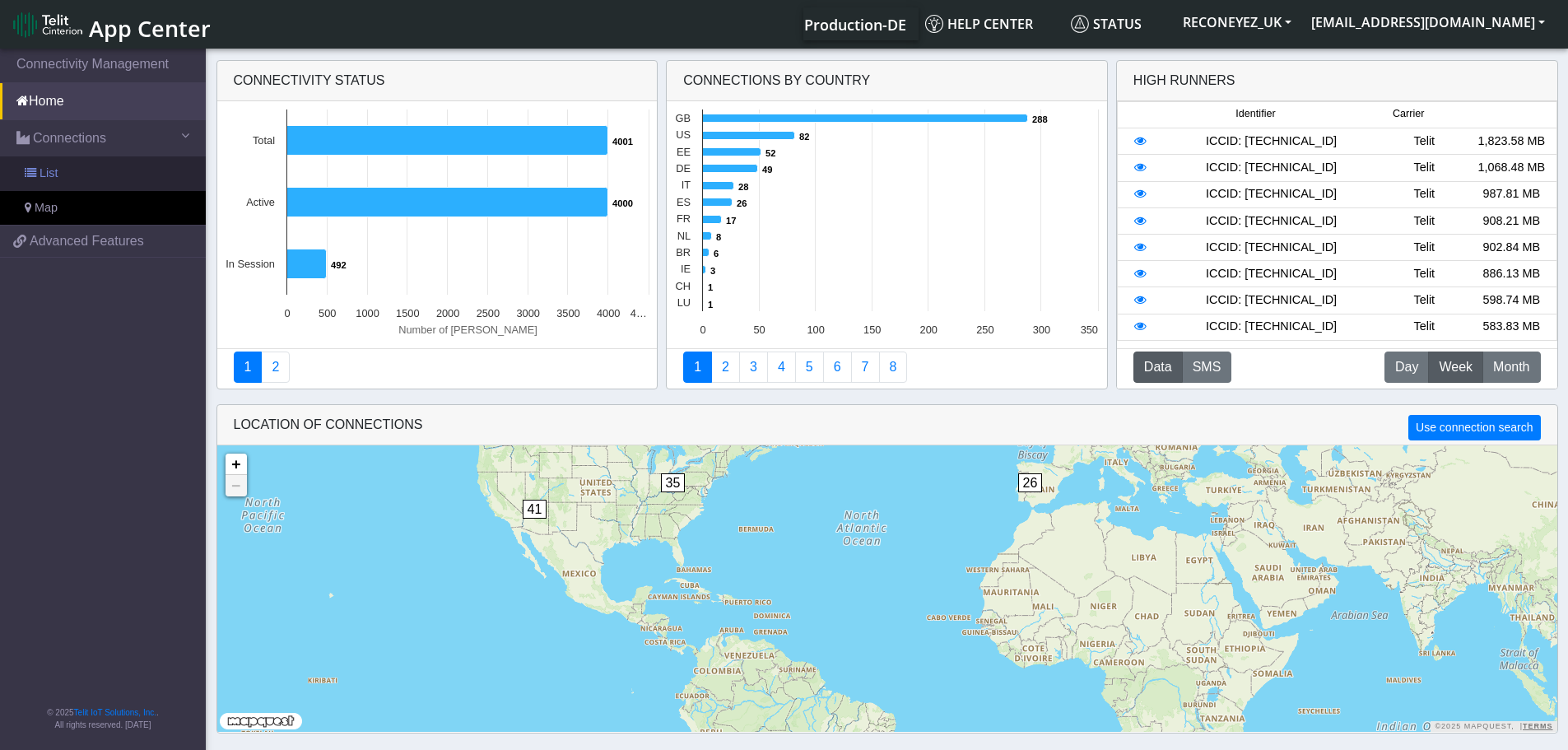
drag, startPoint x: 122, startPoint y: 168, endPoint x: 142, endPoint y: 169, distance: 20.0
click at [124, 169] on link "List" at bounding box center [103, 174] width 206 height 35
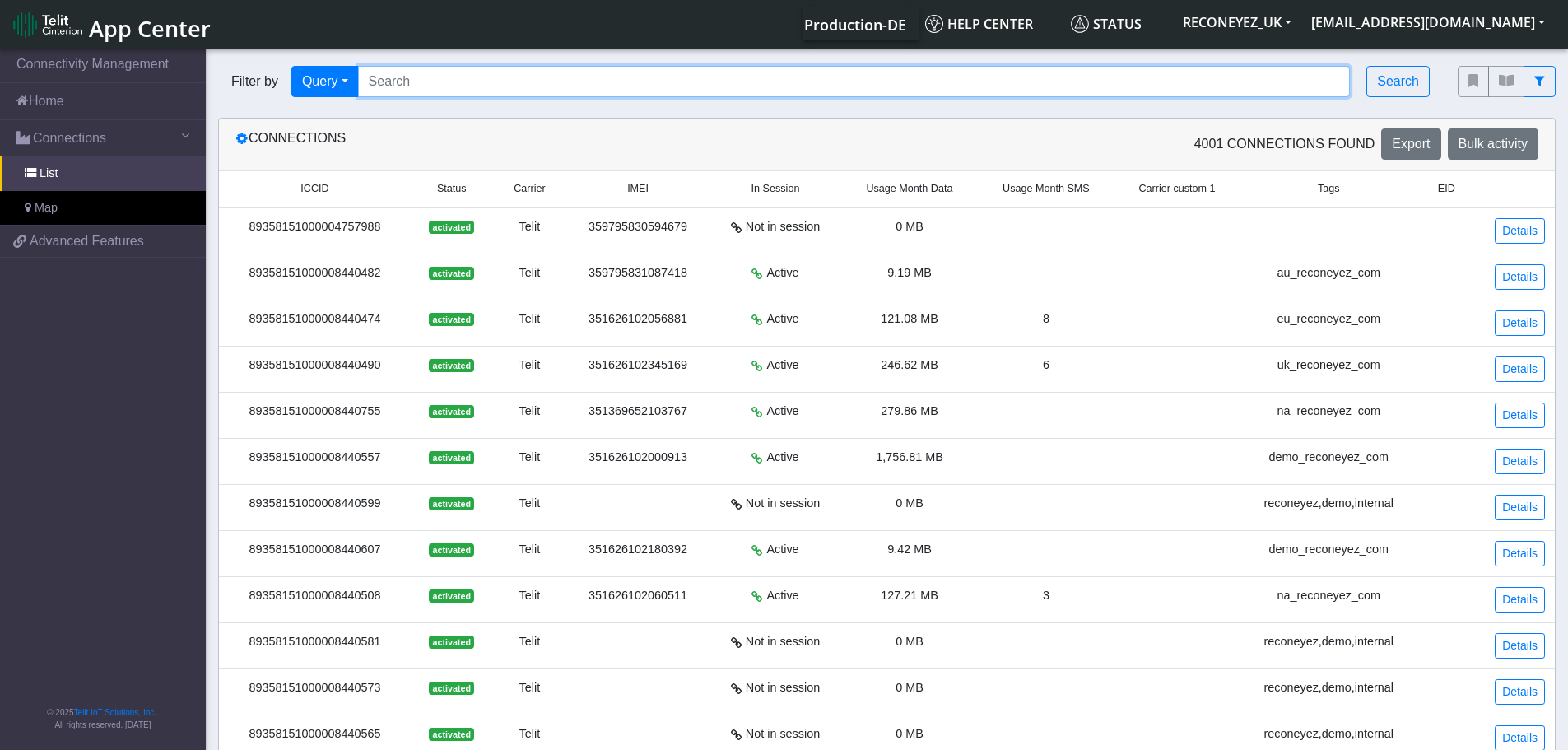
drag, startPoint x: 471, startPoint y: 65, endPoint x: 466, endPoint y: 79, distance: 14.9
click at [466, 79] on input "Search..." at bounding box center [854, 82] width 993 height 31
paste input "89358151000008428156"
type input "89358151000008428156"
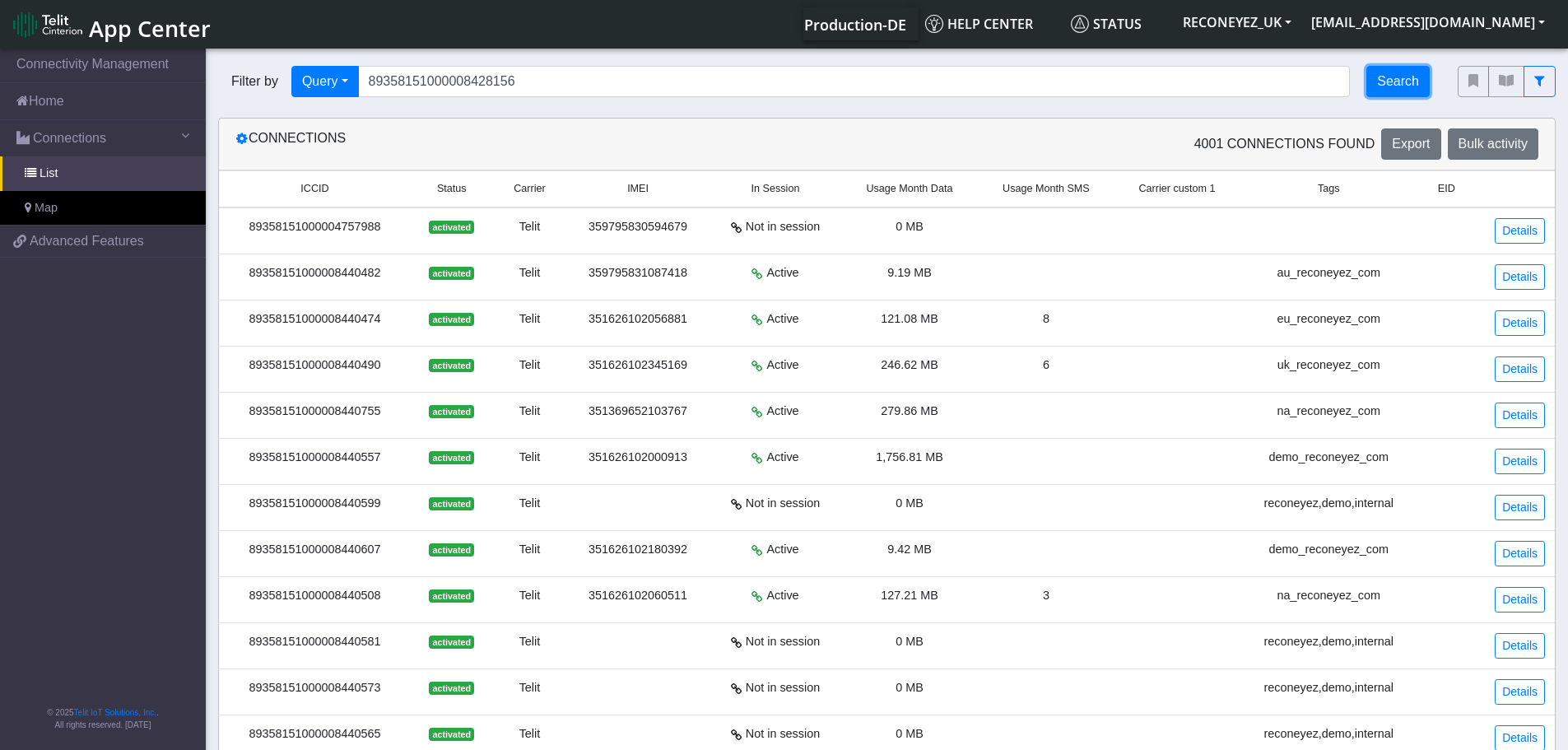
click at [1399, 82] on button "Search" at bounding box center [1398, 82] width 63 height 31
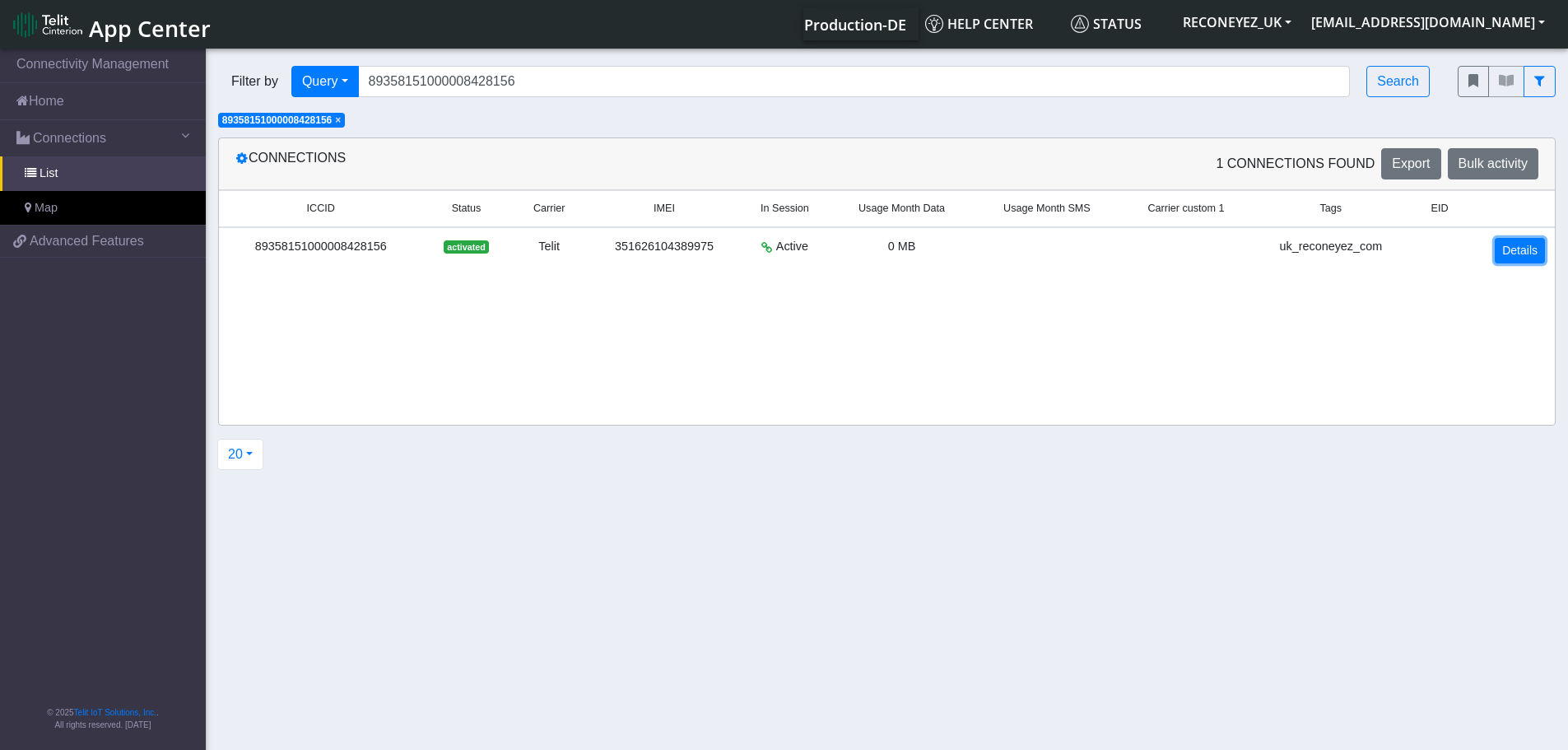
click at [1525, 258] on link "Details" at bounding box center [1520, 250] width 50 height 25
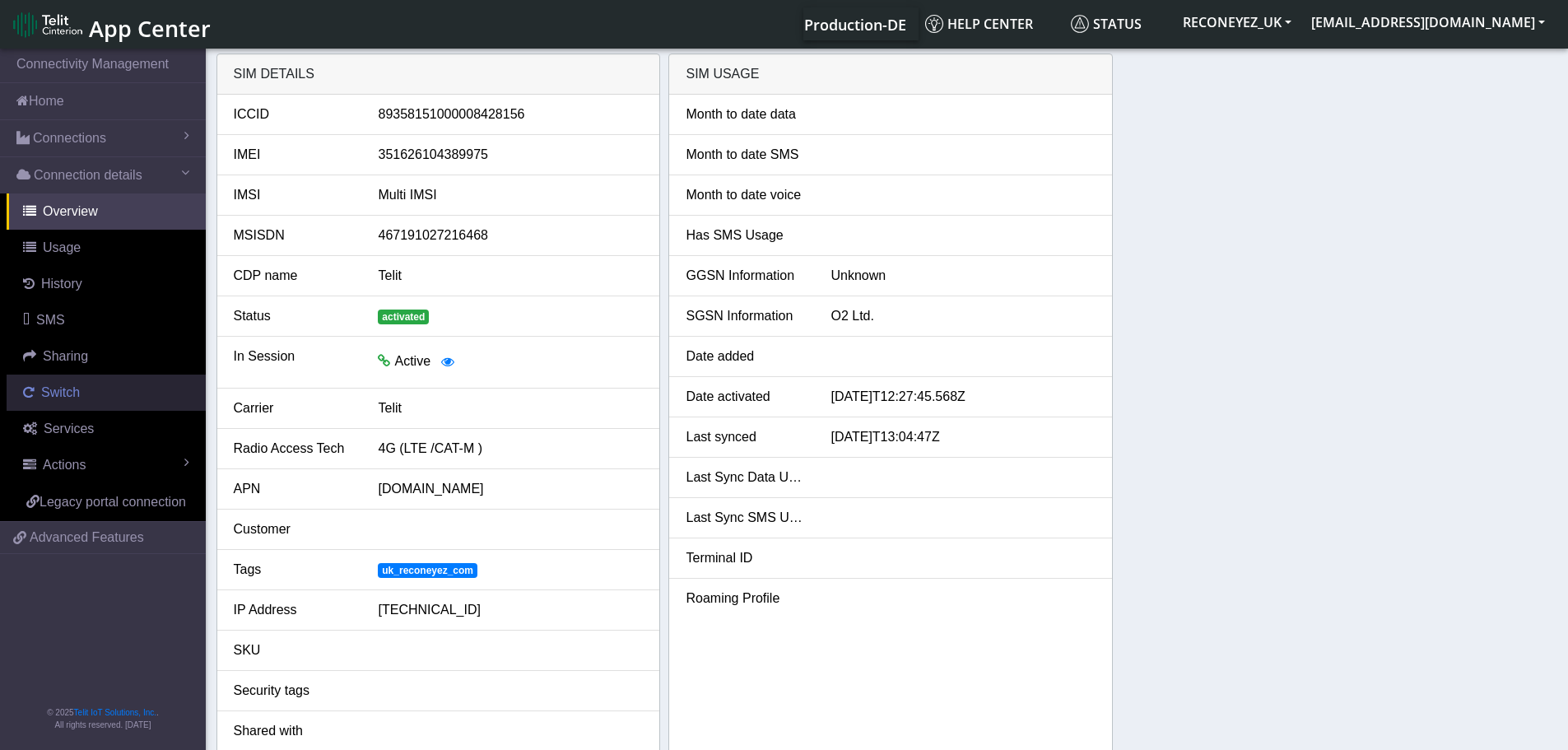
click at [50, 390] on span "Switch" at bounding box center [60, 392] width 39 height 14
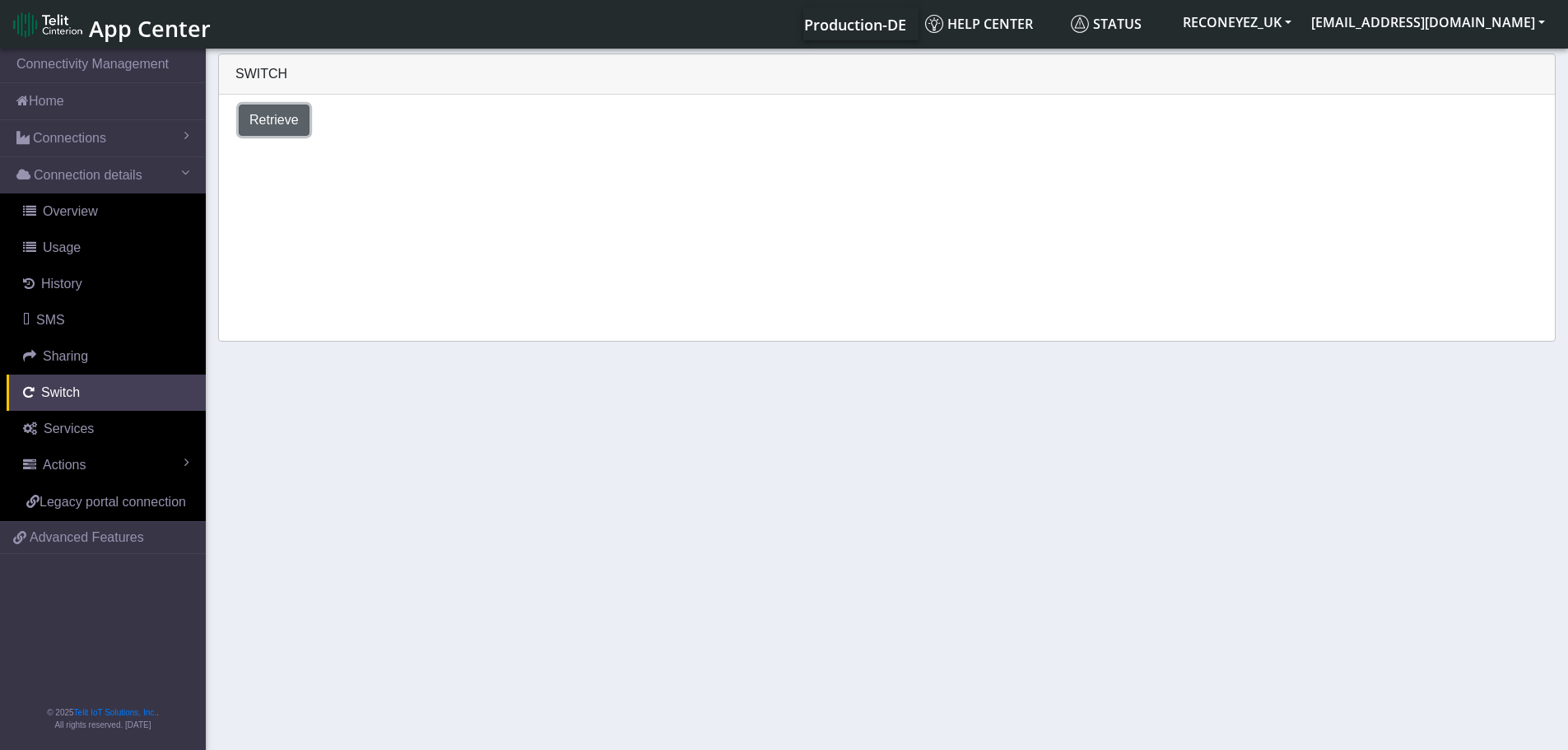
click at [276, 114] on span "Retrieve" at bounding box center [274, 120] width 50 height 14
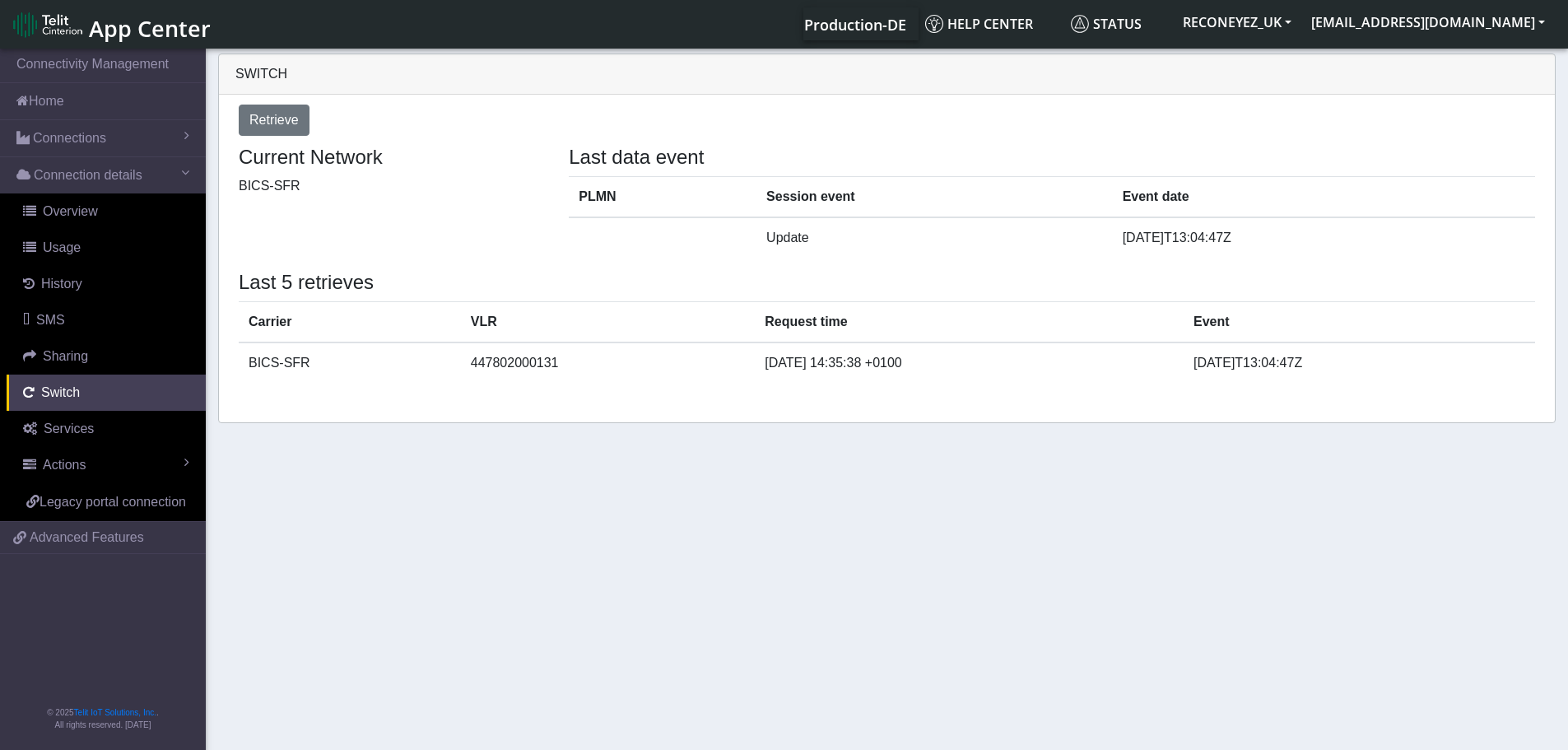
select select "[GEOGRAPHIC_DATA]"
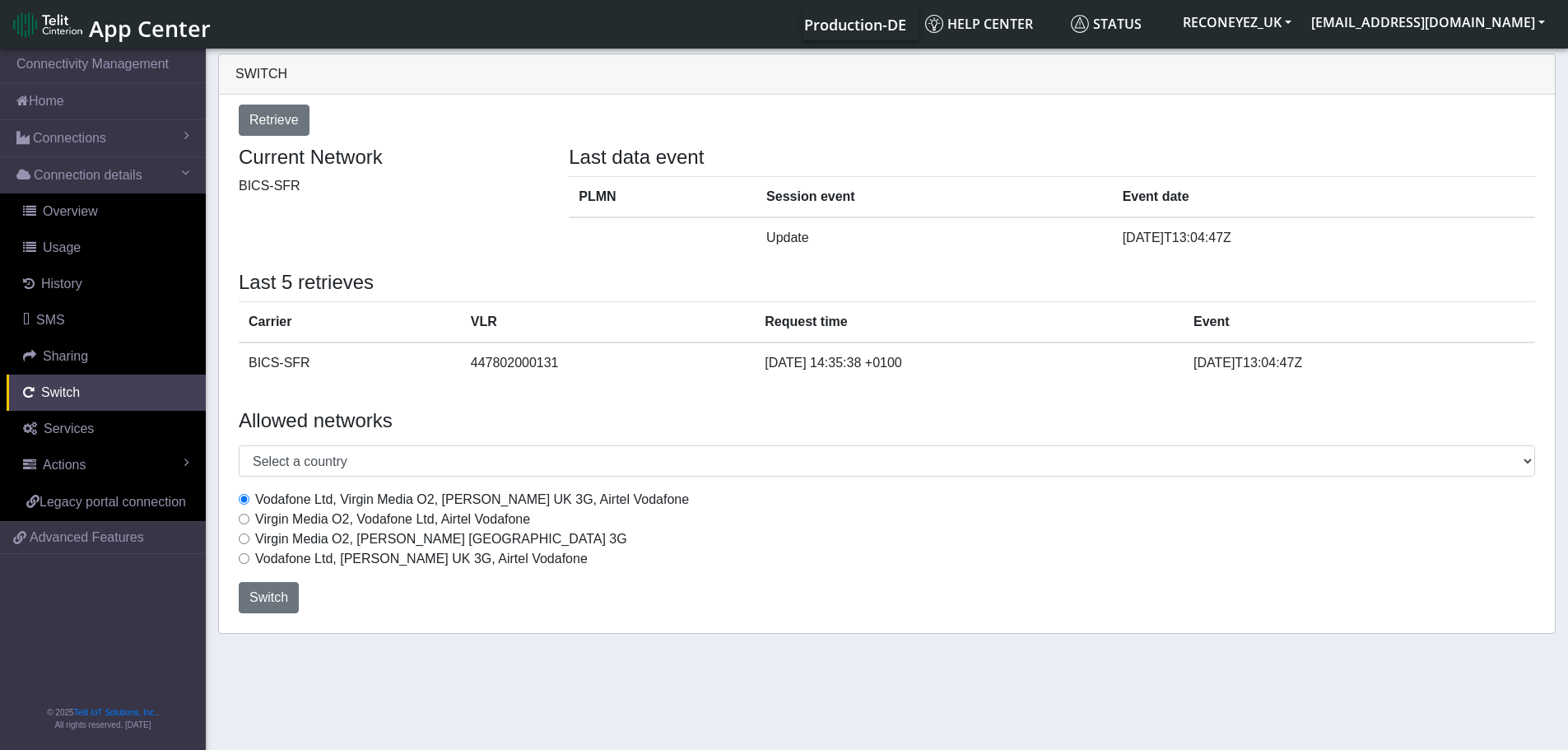
click at [243, 517] on input "Virgin Media O2, Vodafone Ltd, Airtel Vodafone" at bounding box center [244, 519] width 10 height 10
radio input "true"
click at [255, 594] on span "Switch" at bounding box center [268, 597] width 39 height 14
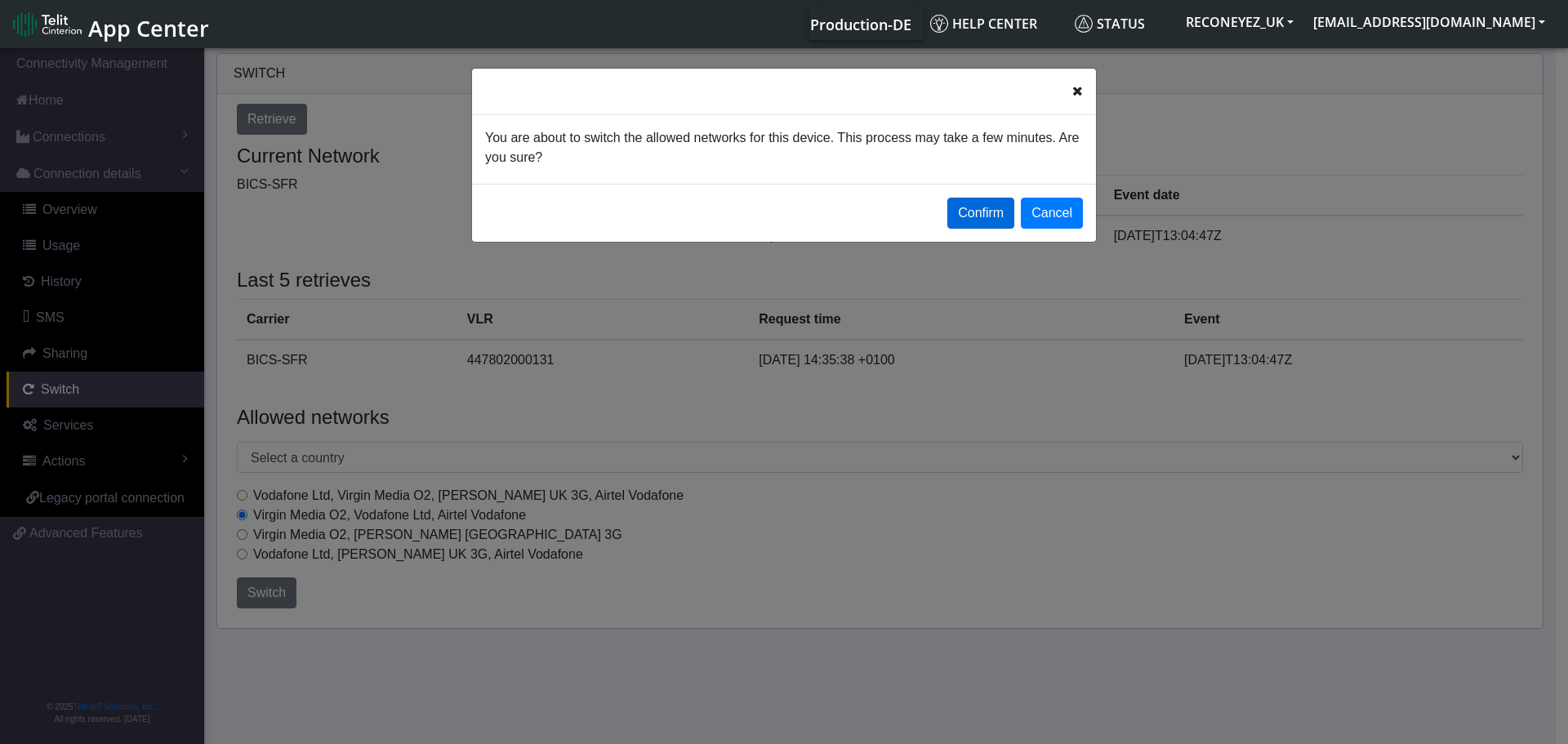
click at [973, 211] on button "Confirm" at bounding box center [981, 213] width 67 height 31
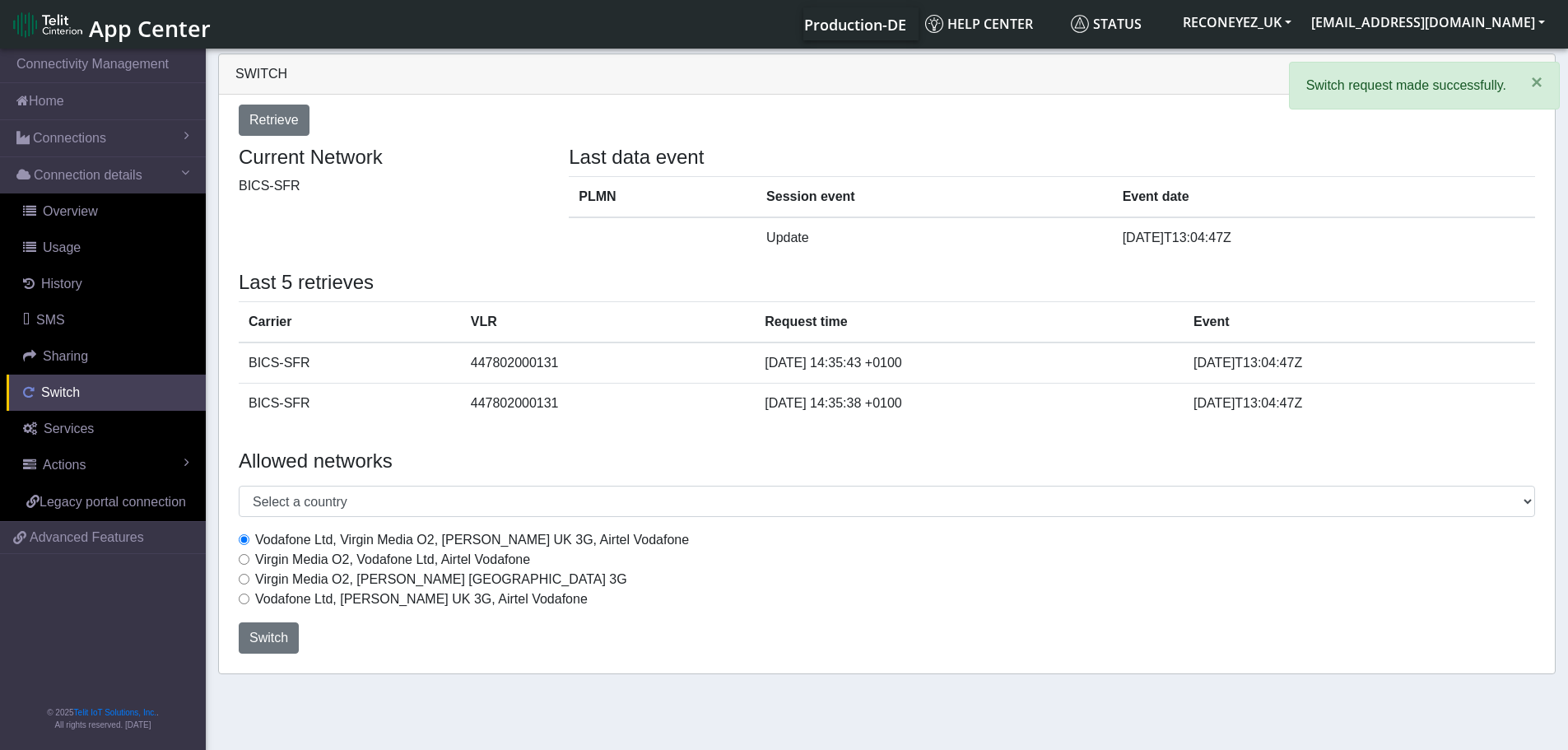
click at [76, 392] on span "Switch" at bounding box center [60, 392] width 39 height 14
click at [79, 465] on span "Actions" at bounding box center [63, 465] width 43 height 14
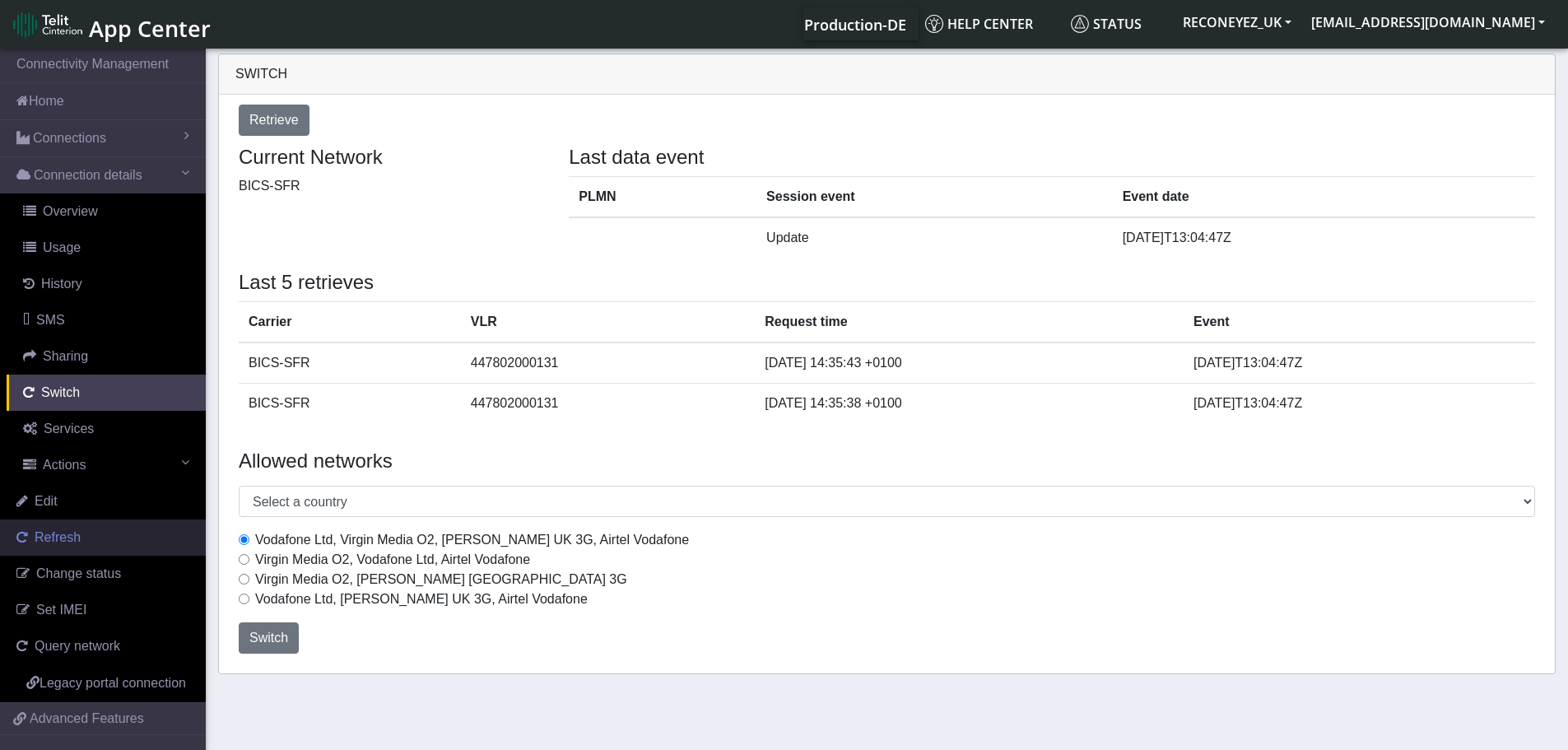
click at [72, 542] on span "Refresh" at bounding box center [57, 537] width 46 height 14
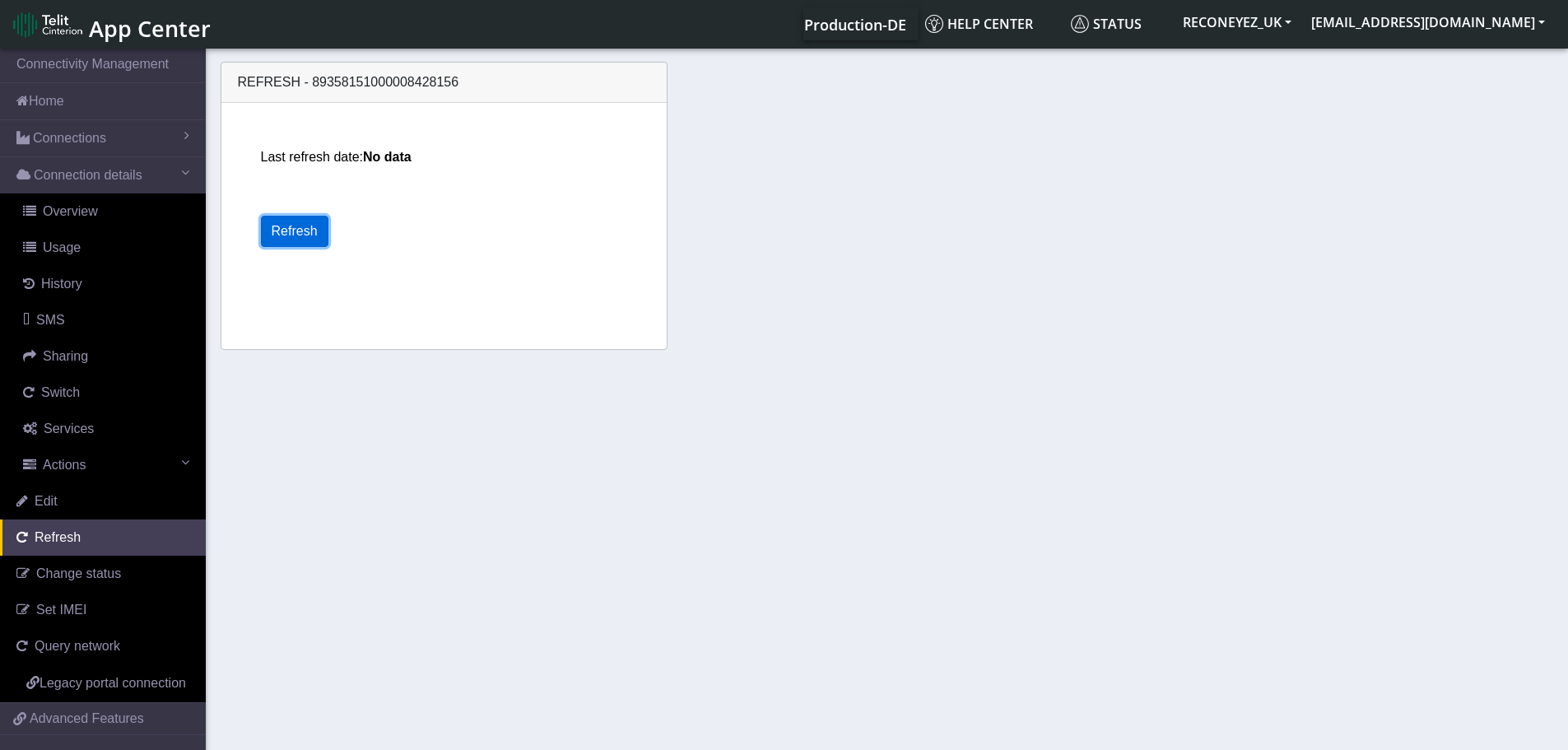
click at [293, 236] on button "Refresh" at bounding box center [294, 231] width 68 height 31
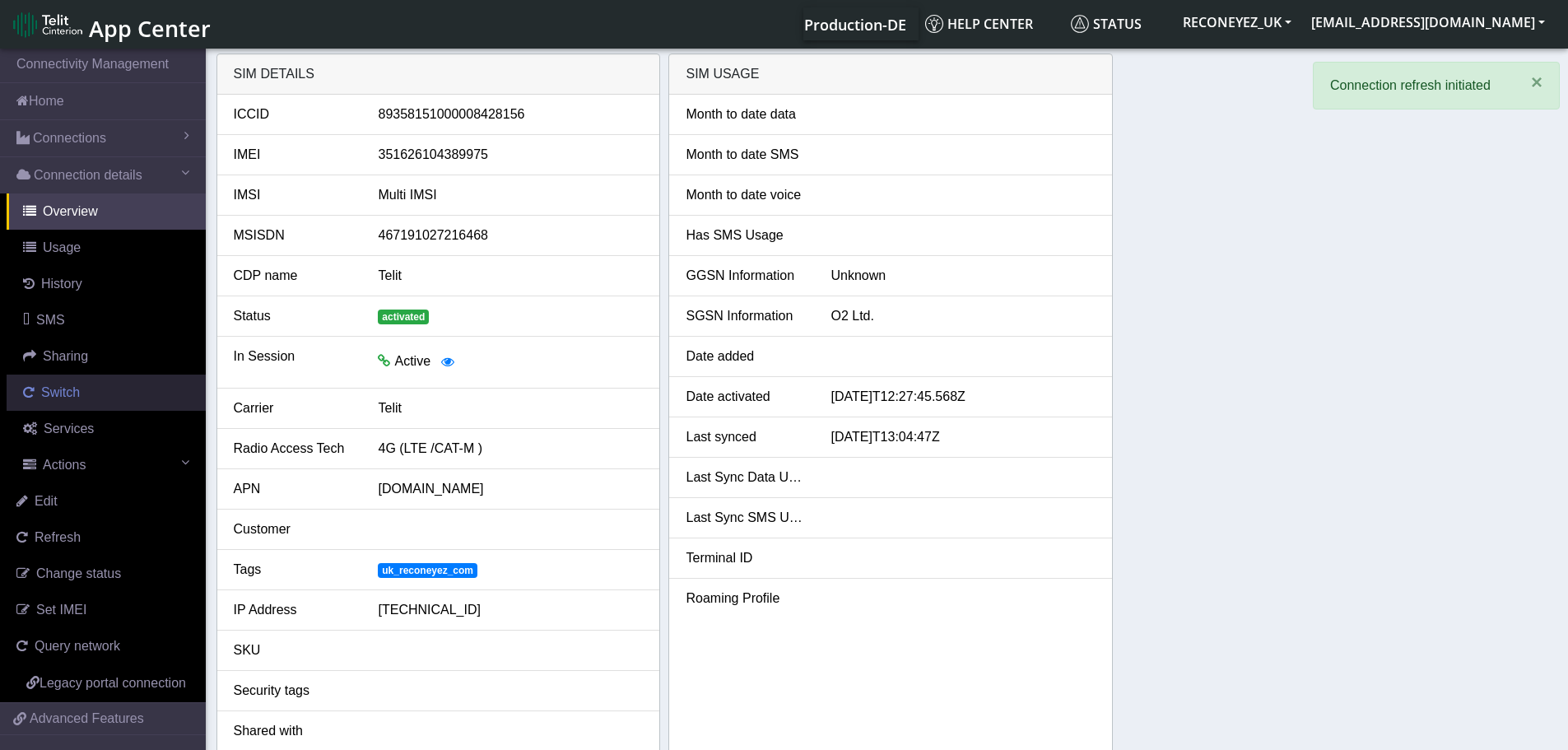
click at [63, 388] on span "Switch" at bounding box center [60, 392] width 39 height 14
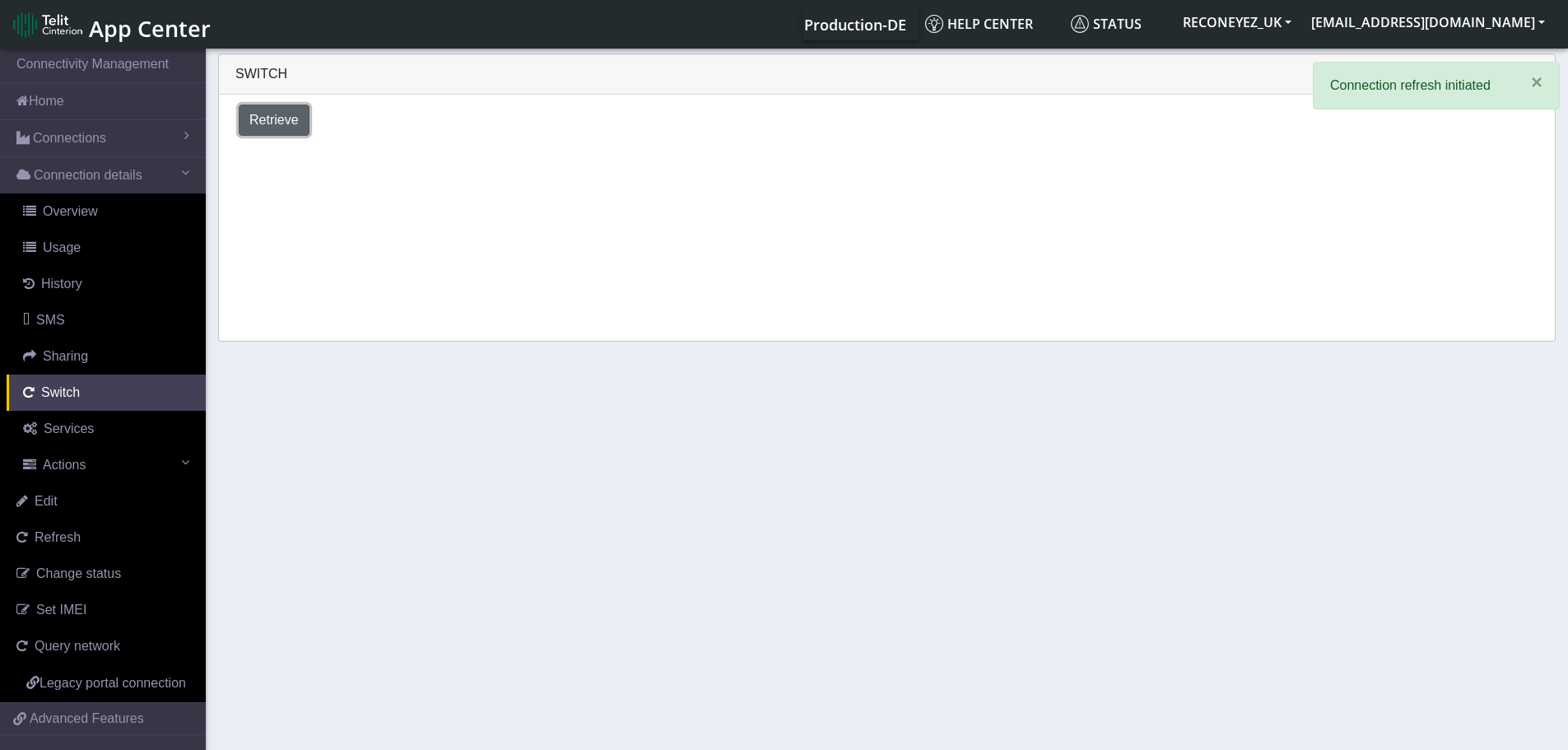
click at [271, 116] on span "Retrieve" at bounding box center [274, 120] width 50 height 14
select select "[GEOGRAPHIC_DATA]"
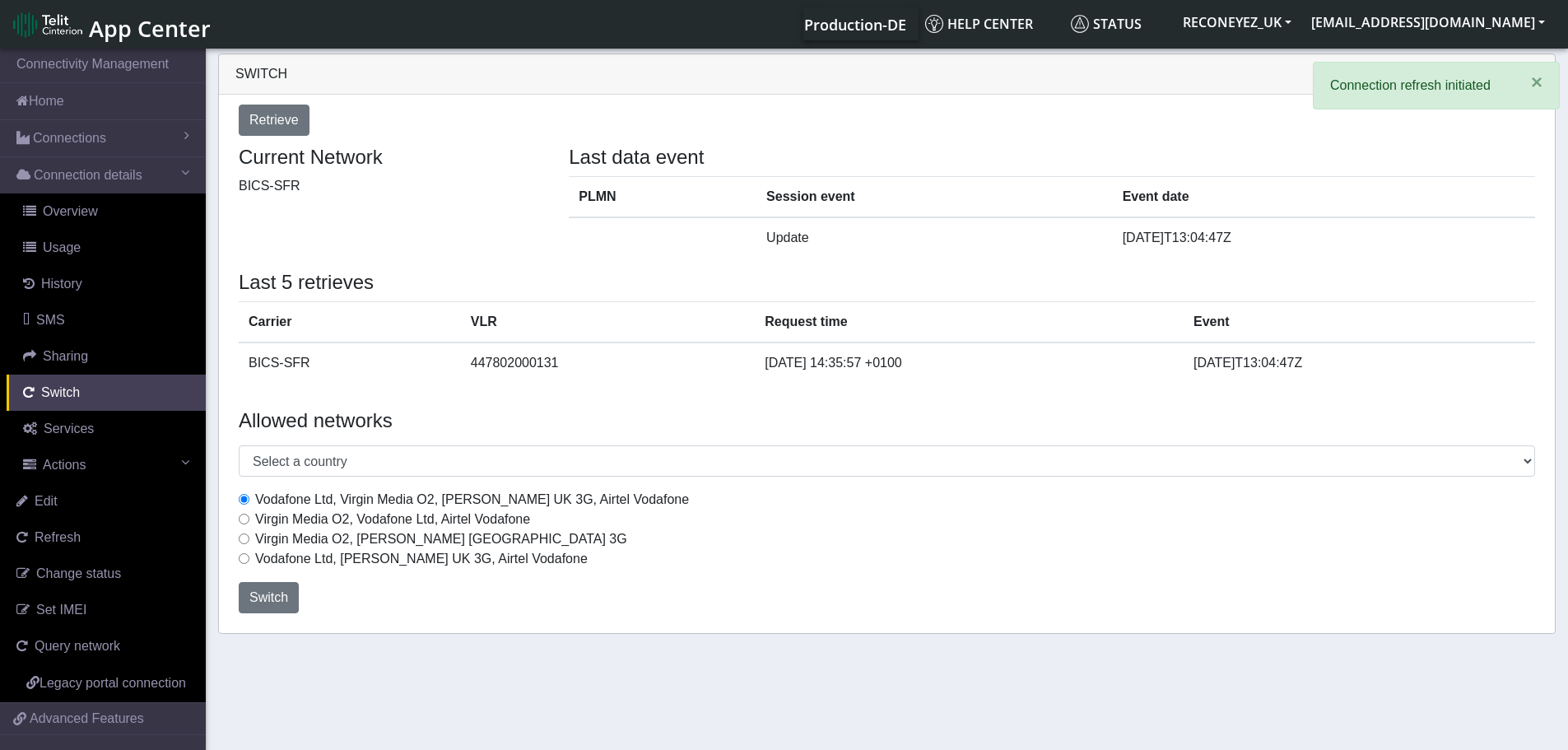
drag, startPoint x: 251, startPoint y: 516, endPoint x: 267, endPoint y: 548, distance: 35.8
click at [251, 518] on div "Virgin Media O2, Vodafone Ltd, Airtel Vodafone" at bounding box center [887, 520] width 1296 height 20
click at [244, 523] on input "Virgin Media O2, Vodafone Ltd, Airtel Vodafone" at bounding box center [244, 519] width 10 height 10
radio input "true"
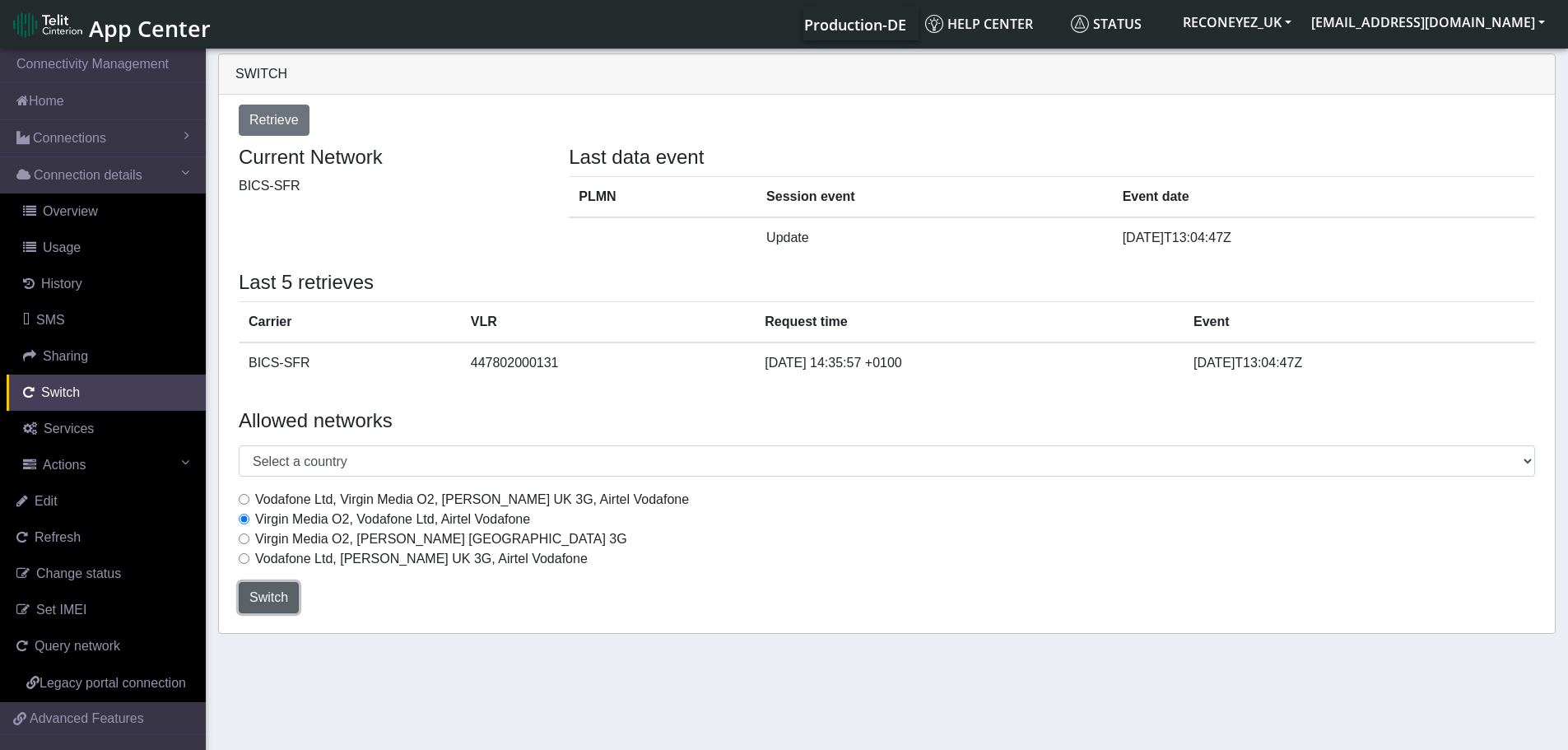
click at [263, 595] on span "Switch" at bounding box center [268, 597] width 39 height 14
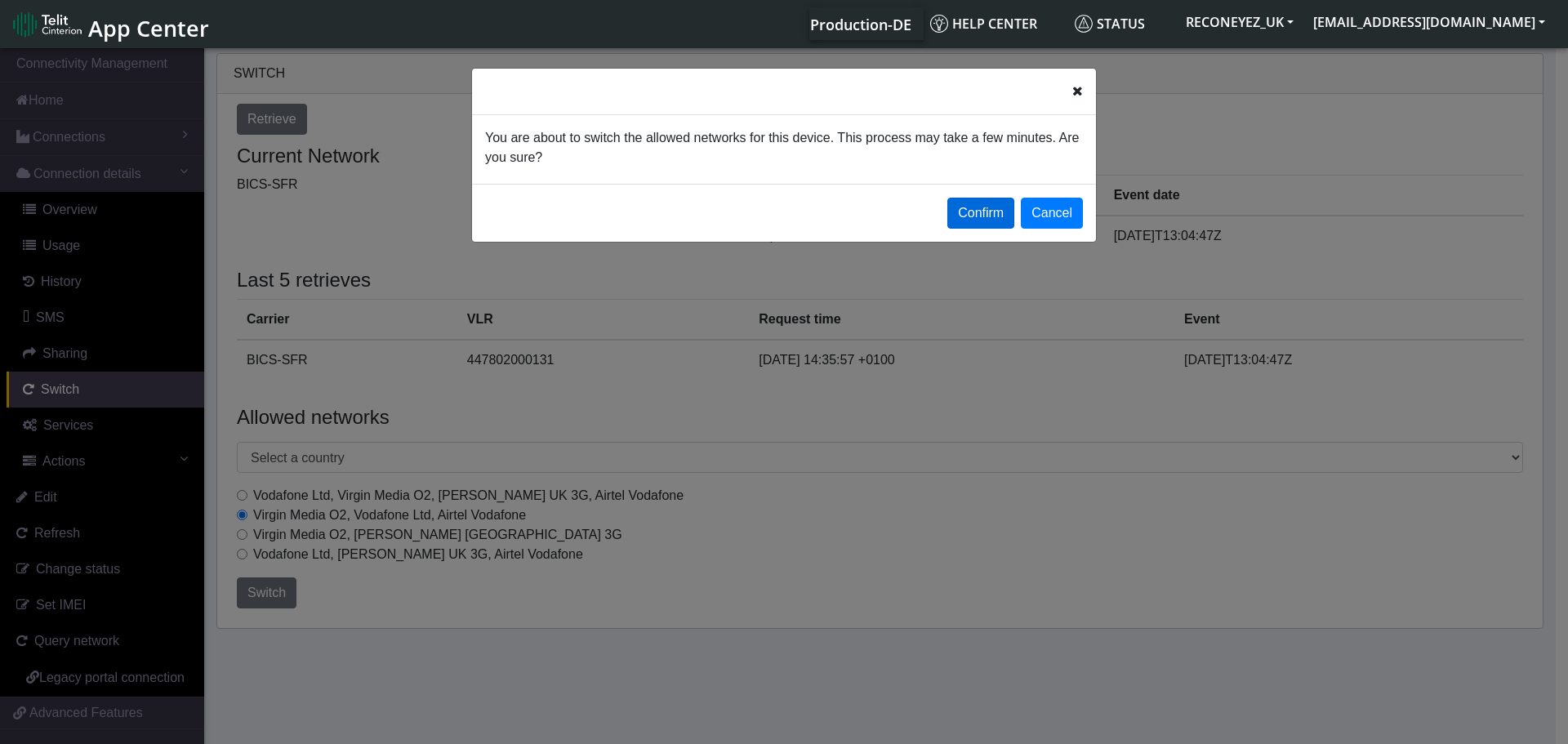
click at [995, 217] on button "Confirm" at bounding box center [981, 213] width 67 height 31
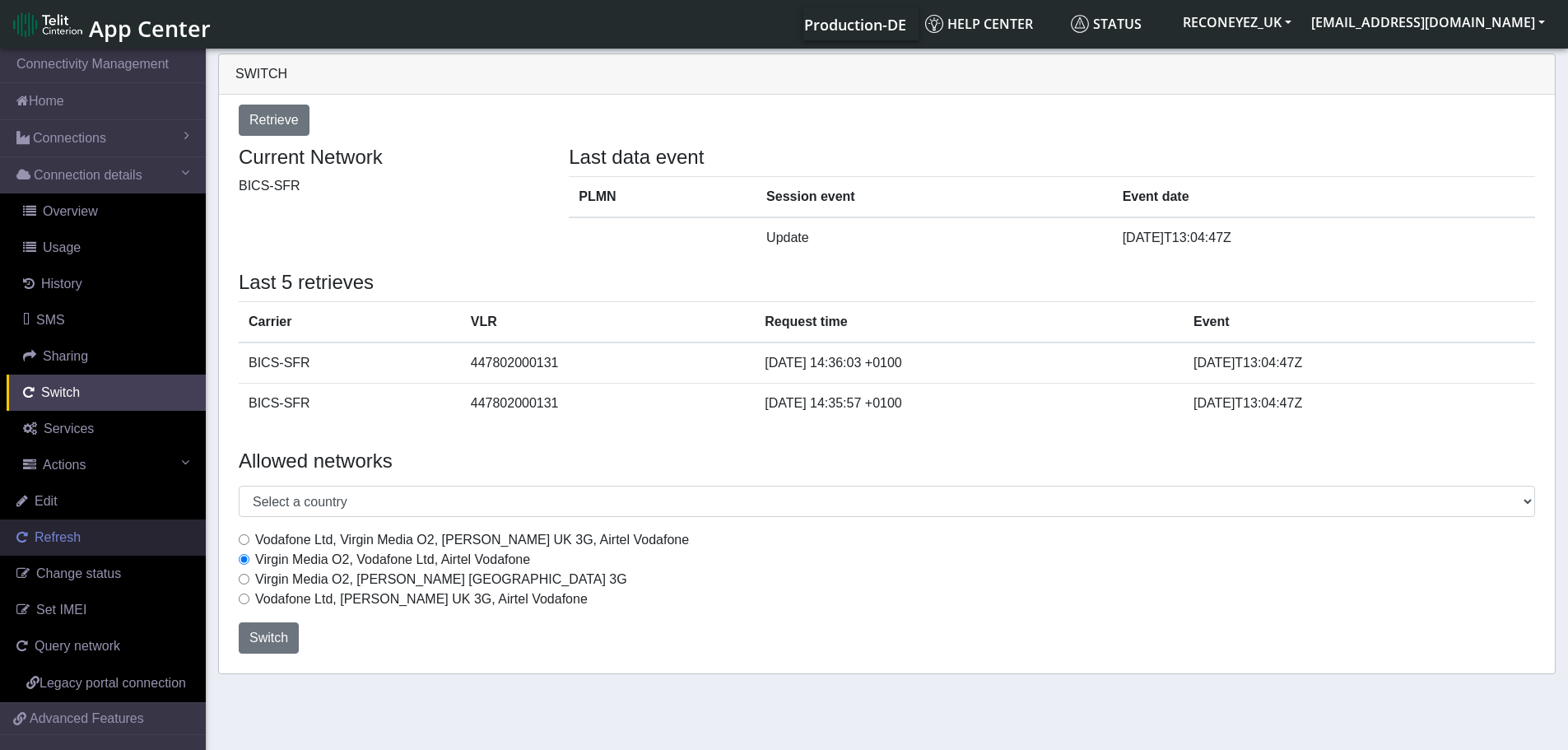
click at [62, 540] on span "Refresh" at bounding box center [57, 537] width 46 height 14
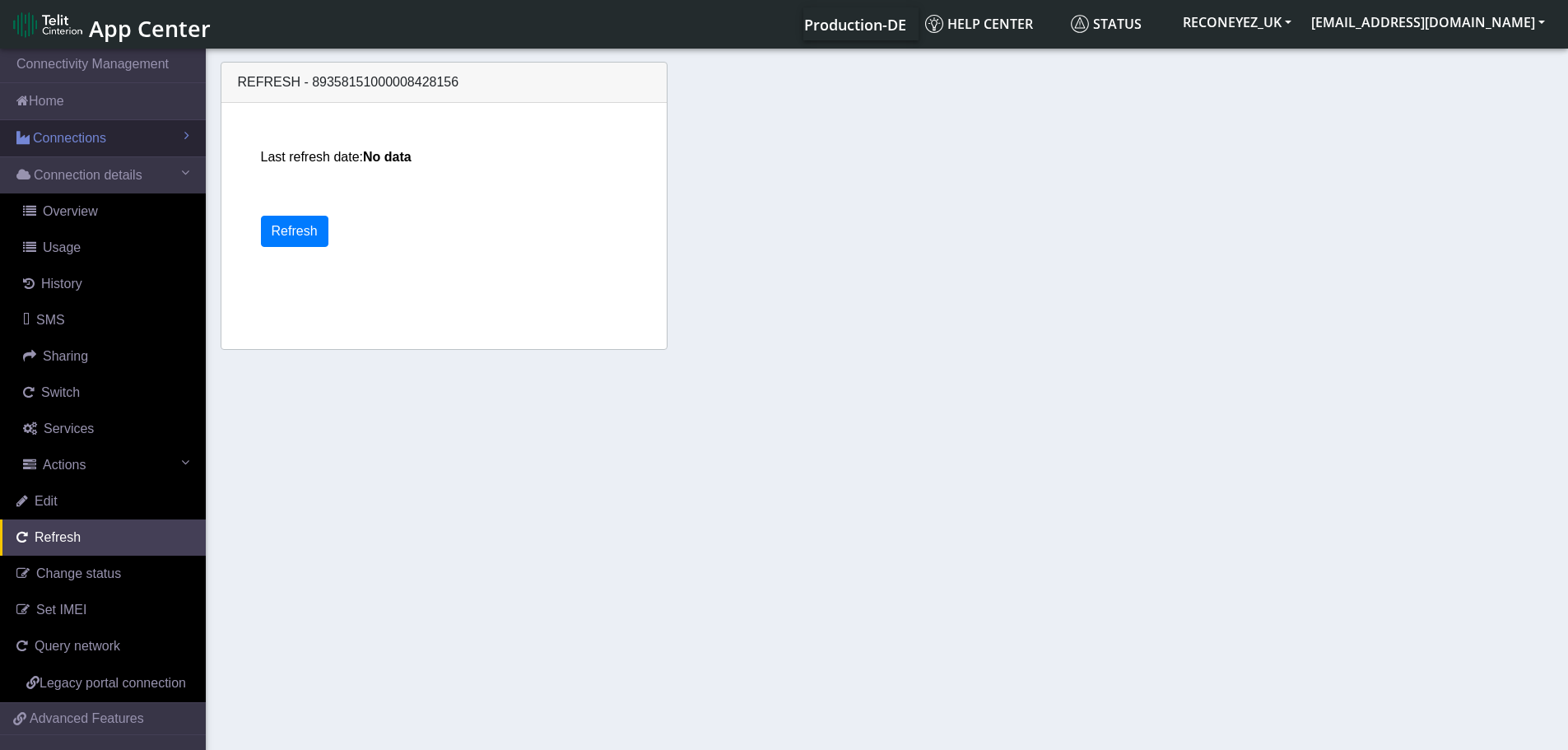
click at [63, 142] on span "Connections" at bounding box center [69, 138] width 73 height 20
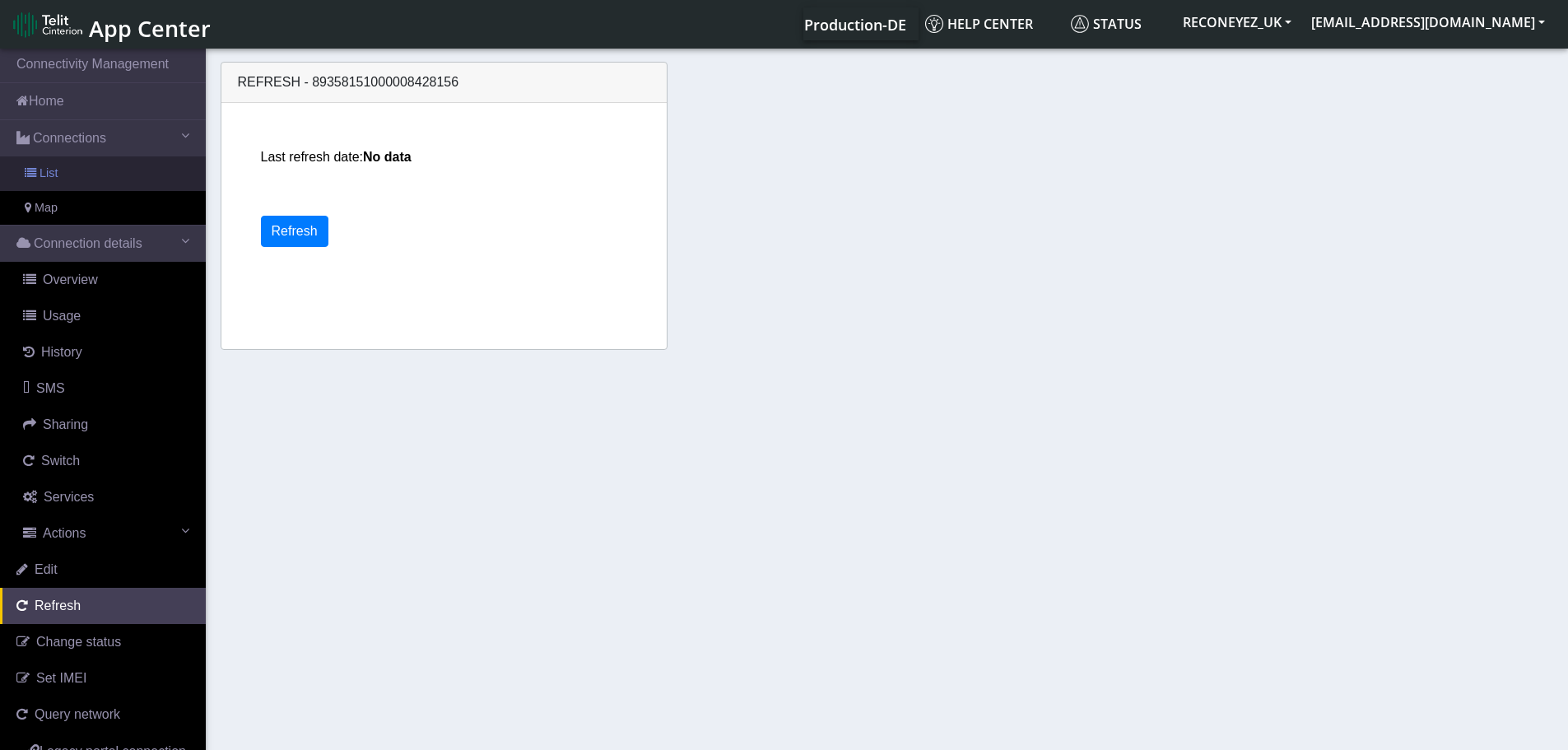
click at [65, 172] on link "List" at bounding box center [103, 174] width 206 height 35
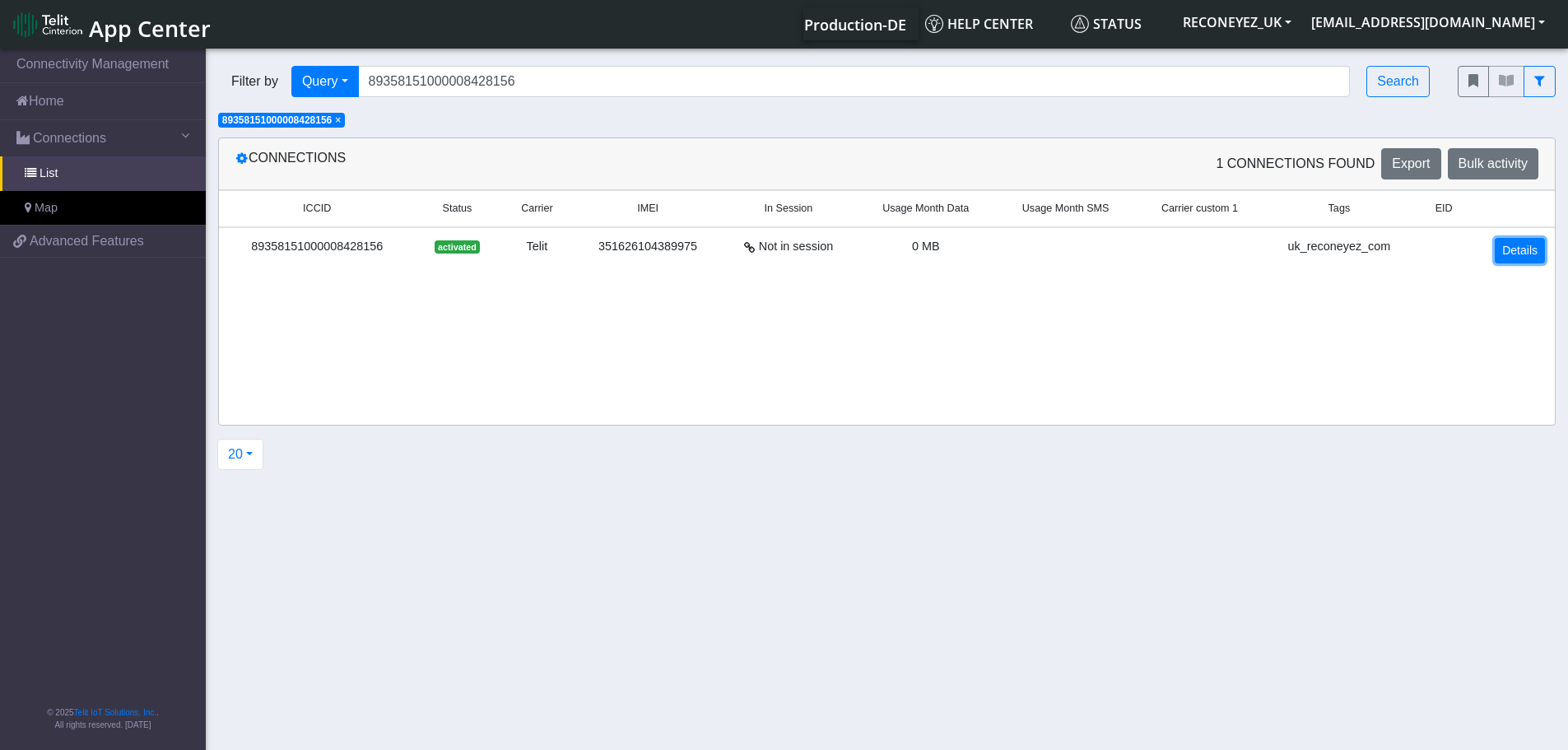
click at [1507, 252] on link "Details" at bounding box center [1520, 250] width 50 height 25
